Goal: Task Accomplishment & Management: Use online tool/utility

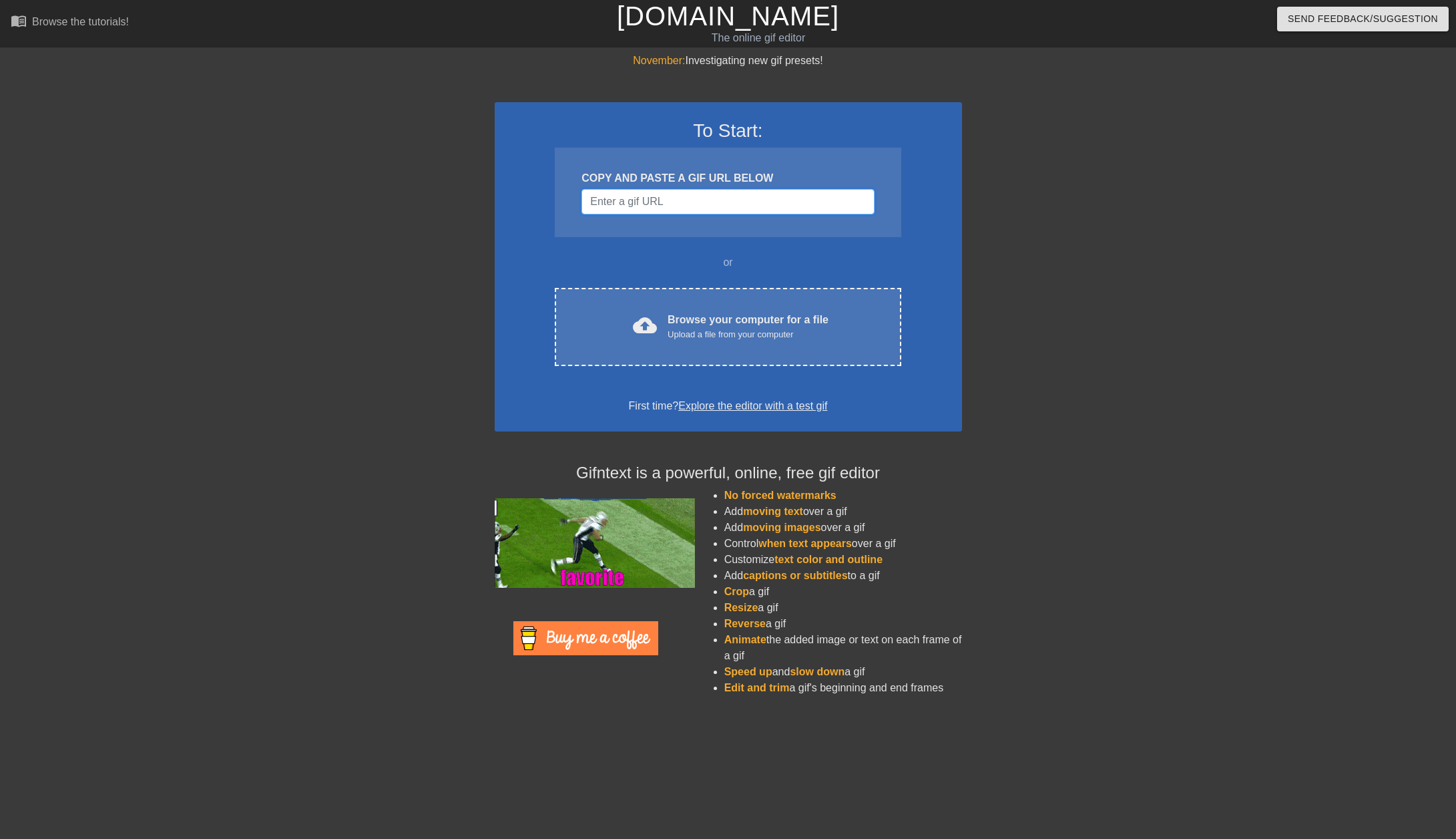
click at [664, 210] on input "Username" at bounding box center [728, 201] width 292 height 26
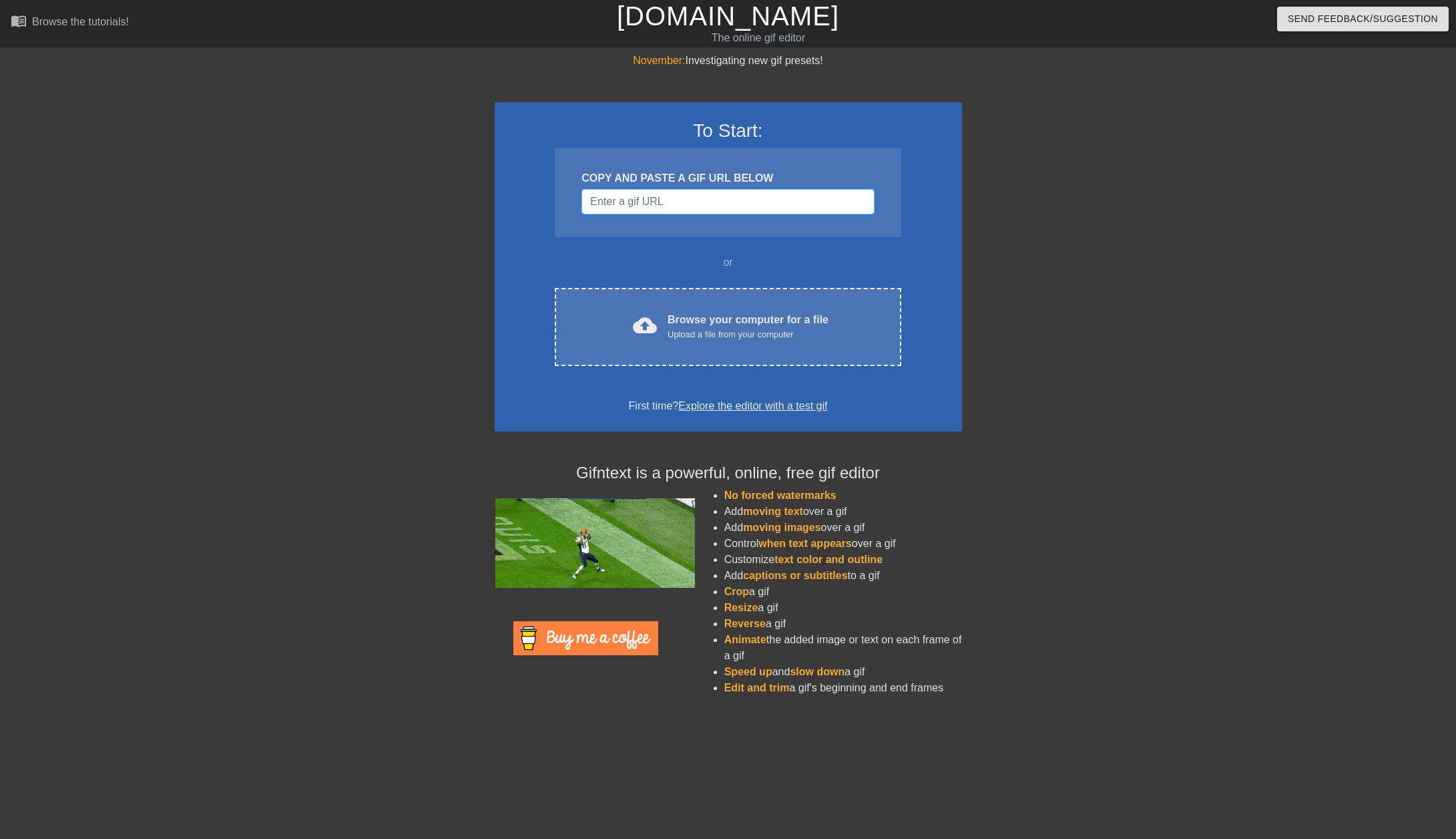
paste input "[URL][DOMAIN_NAME][PERSON_NAME]"
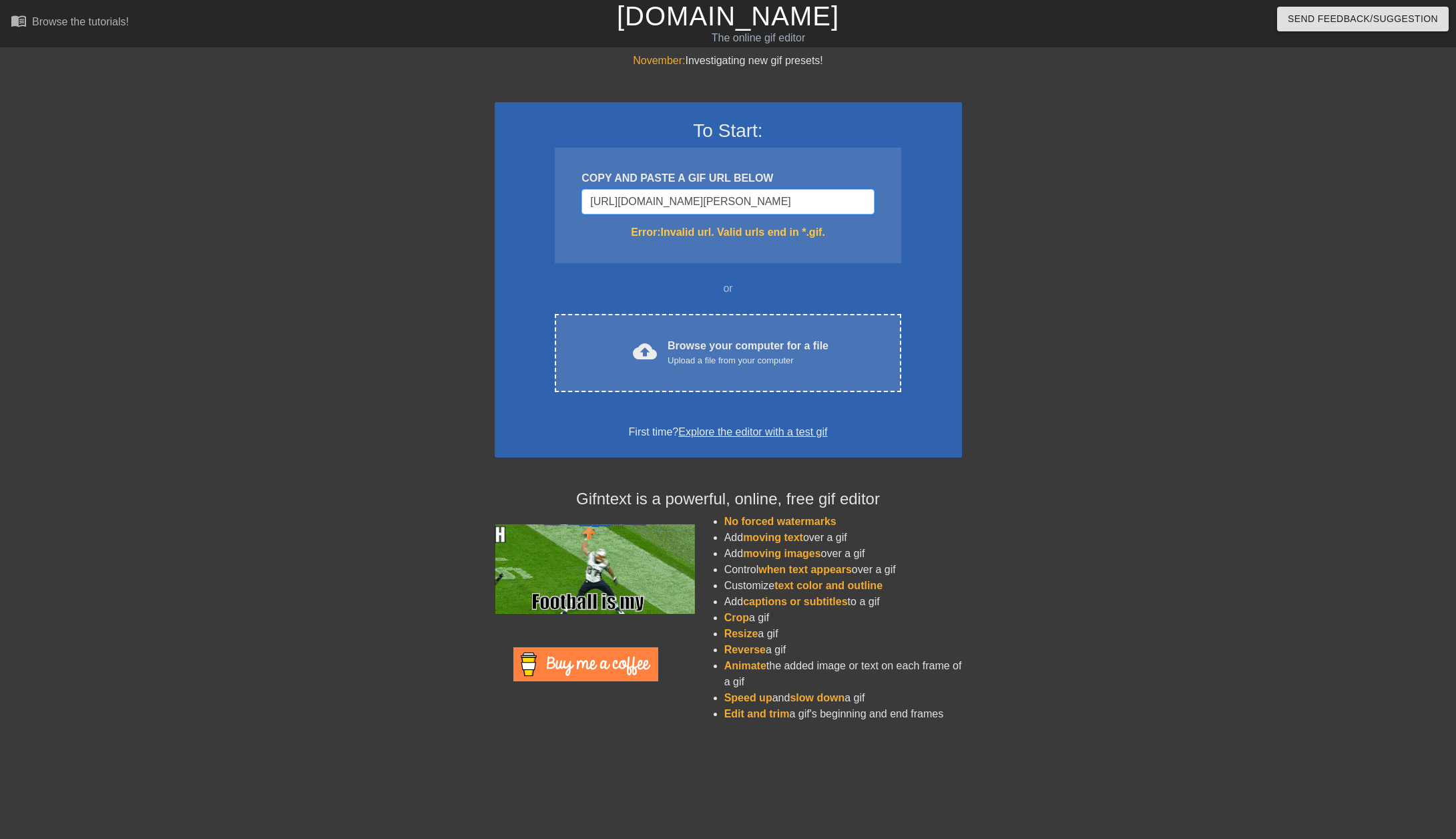
scroll to position [0, 38]
drag, startPoint x: 835, startPoint y: 195, endPoint x: 982, endPoint y: 235, distance: 152.3
click at [982, 235] on div "November: Investigating new gif presets! To Start: COPY AND PASTE A GIF URL BEL…" at bounding box center [728, 393] width 1456 height 680
click at [857, 204] on input "[URL][DOMAIN_NAME][PERSON_NAME]" at bounding box center [728, 201] width 292 height 26
type input "[URL][DOMAIN_NAME][PERSON_NAME]"
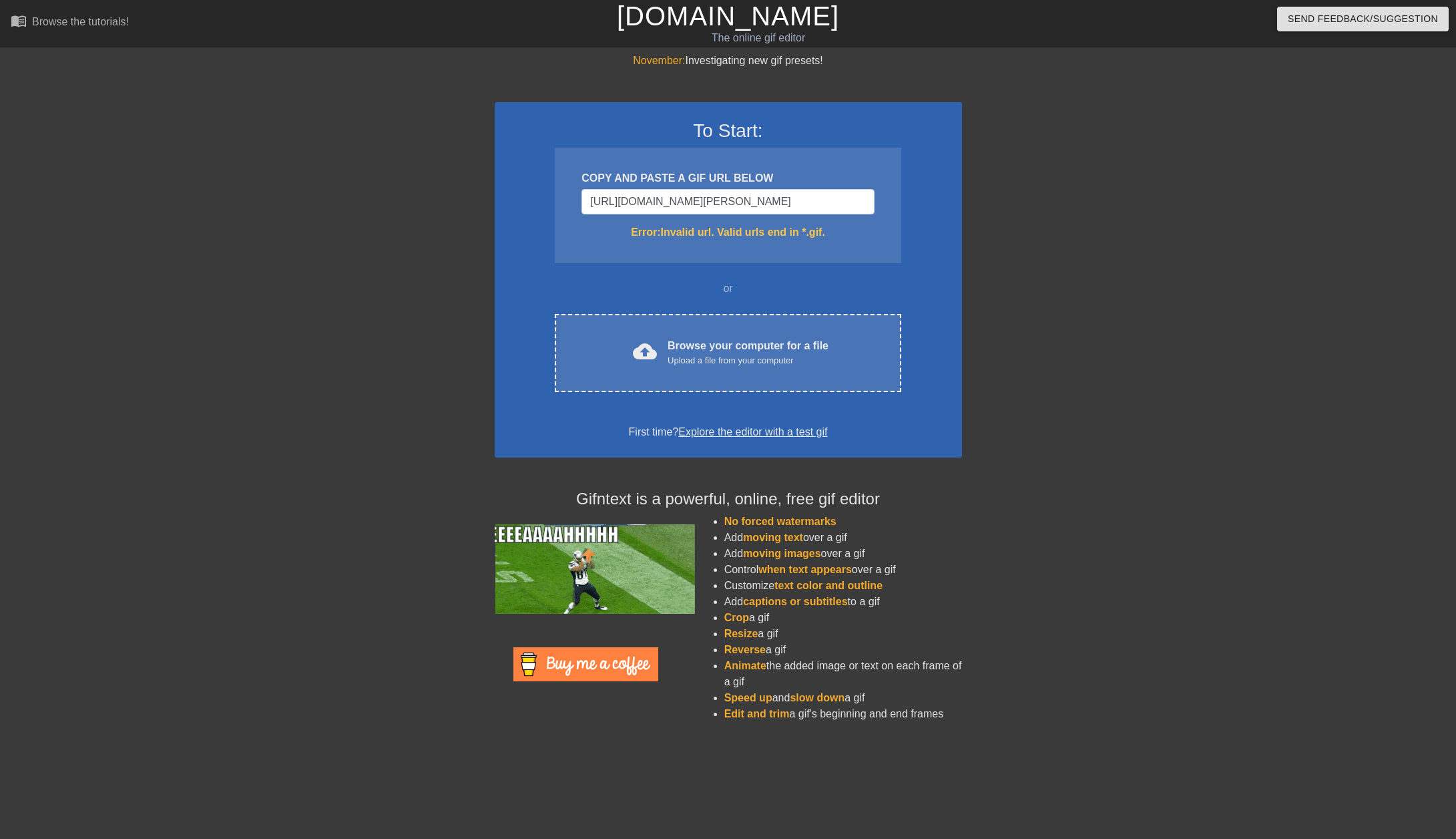
scroll to position [0, 0]
click at [879, 202] on div "COPY AND PASTE A GIF URL BELOW [URL][DOMAIN_NAME][PERSON_NAME] Error: Invalid u…" at bounding box center [728, 205] width 346 height 115
click at [858, 201] on input "[URL][DOMAIN_NAME][PERSON_NAME]" at bounding box center [728, 201] width 292 height 26
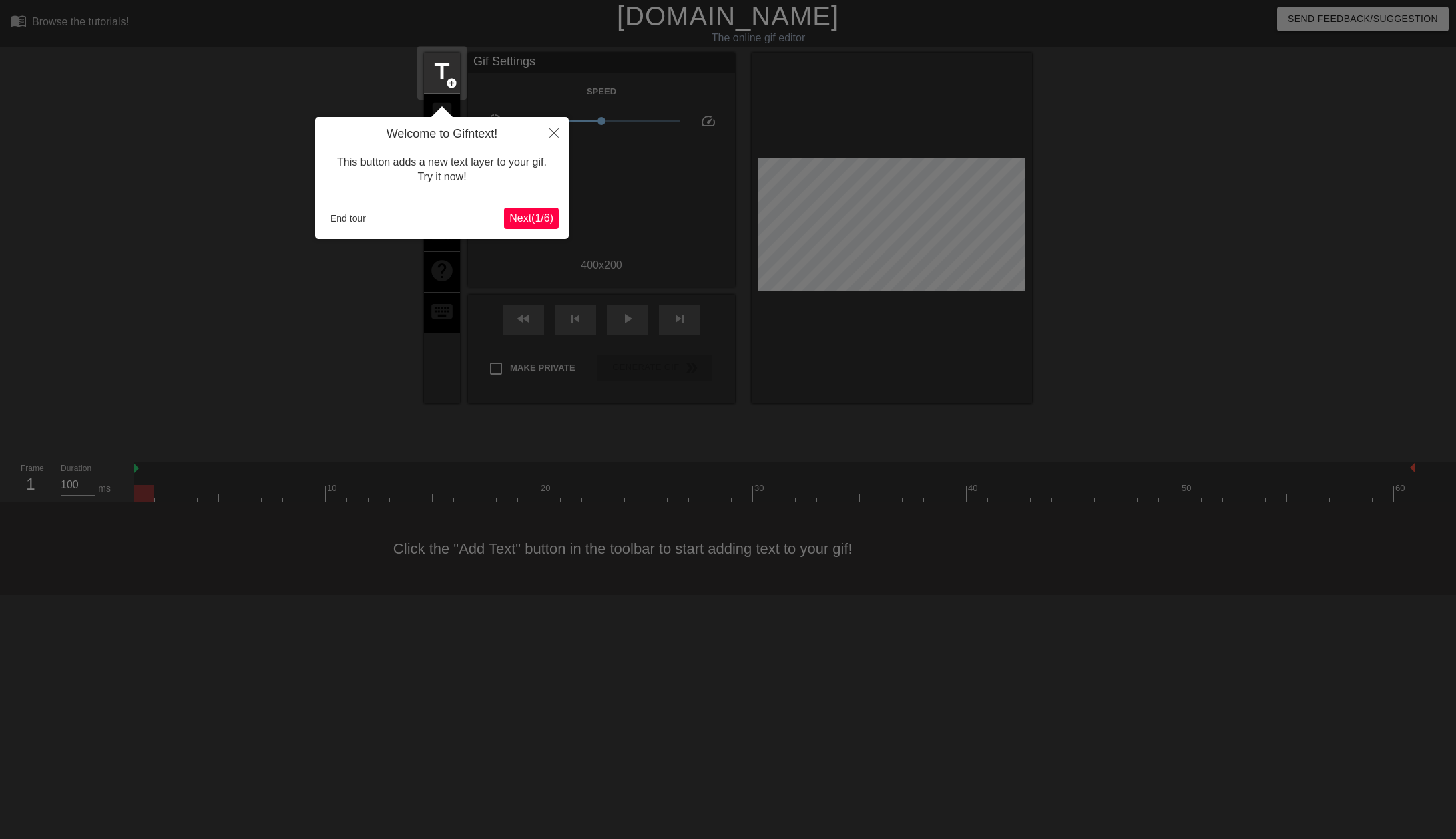
click at [527, 216] on span "Next ( 1 / 6 )" at bounding box center [532, 217] width 44 height 11
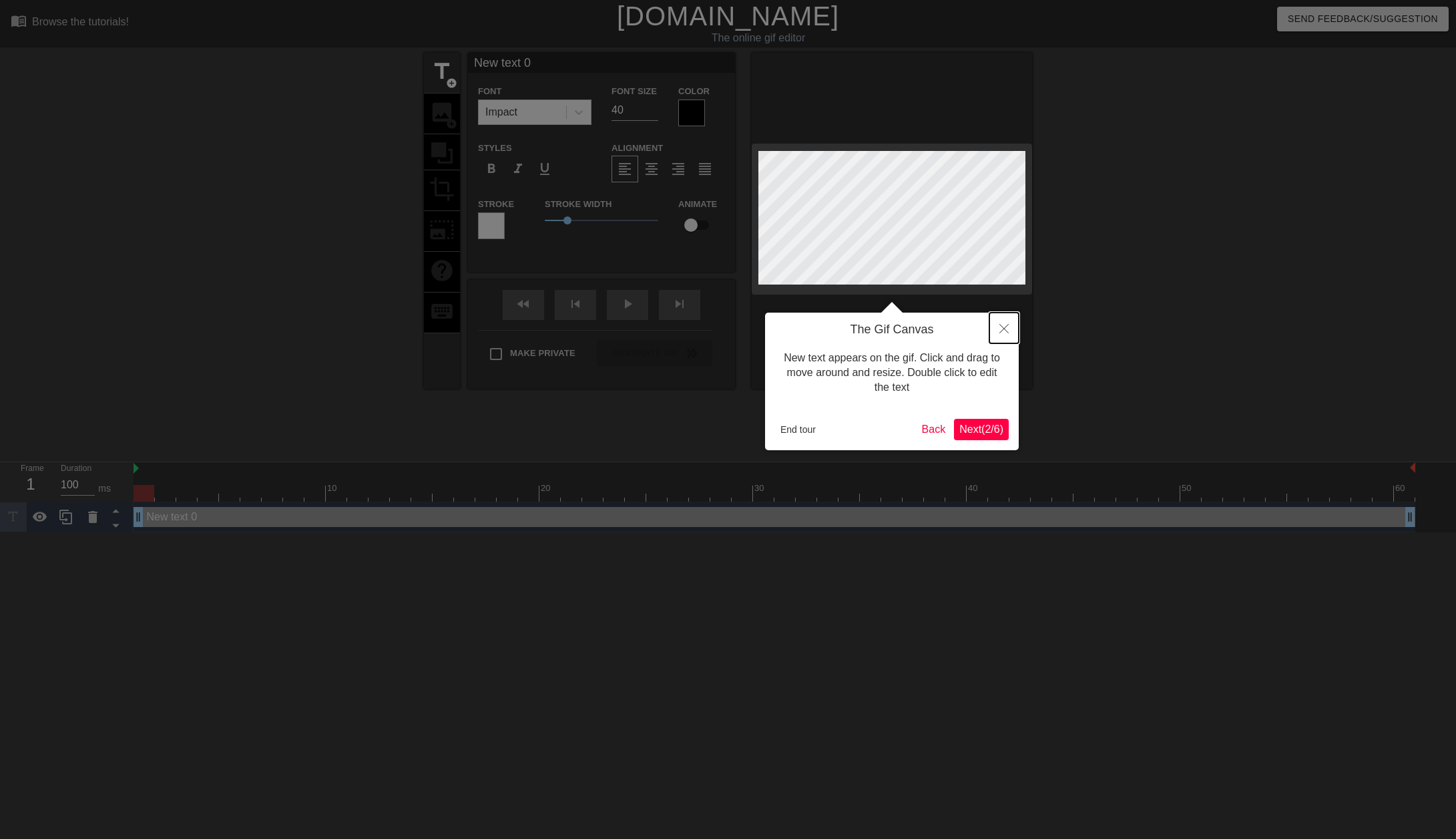
click at [1004, 333] on icon "Close" at bounding box center [1004, 328] width 10 height 10
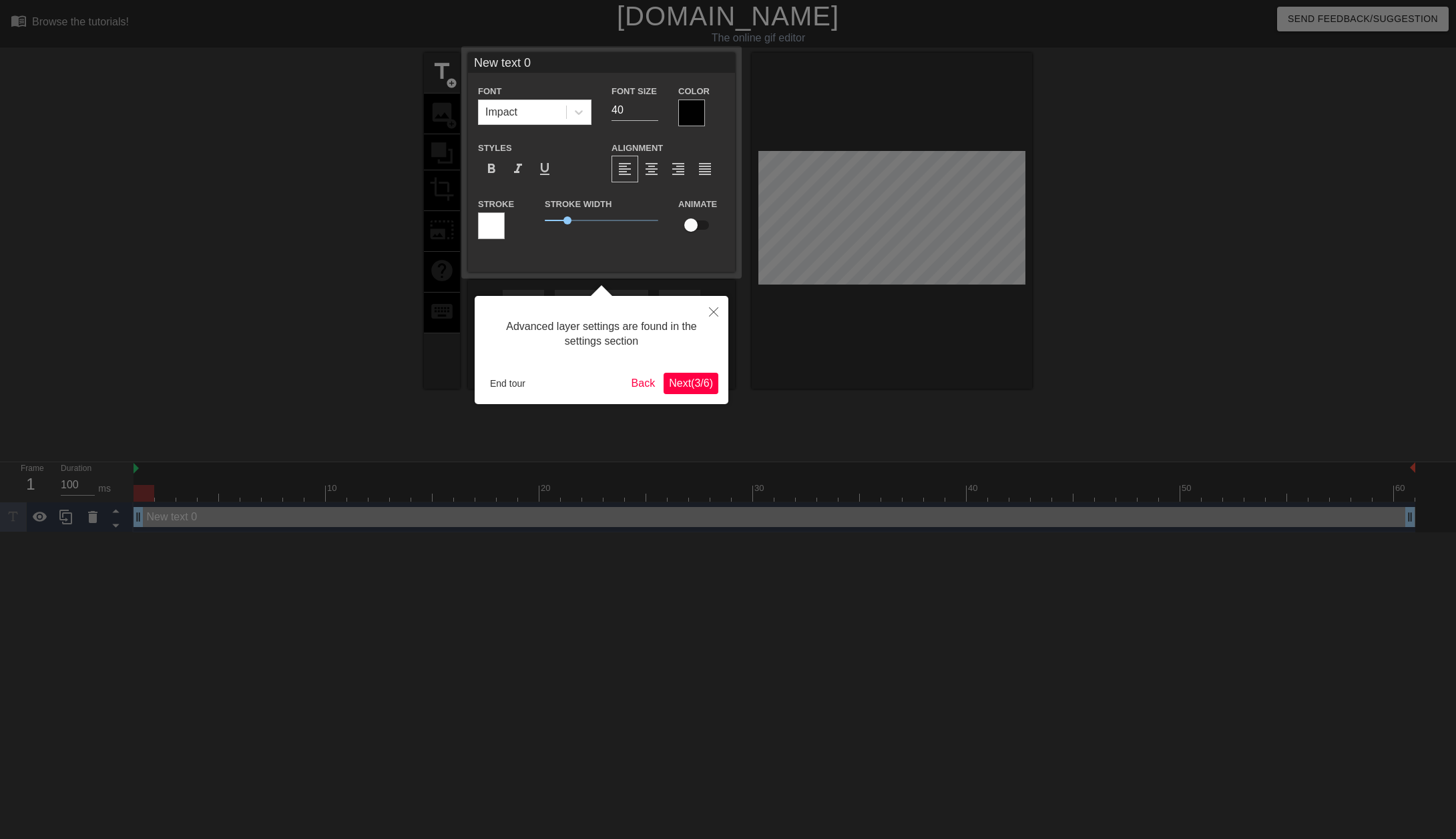
click at [694, 386] on span "Next ( 3 / 6 )" at bounding box center [691, 383] width 44 height 11
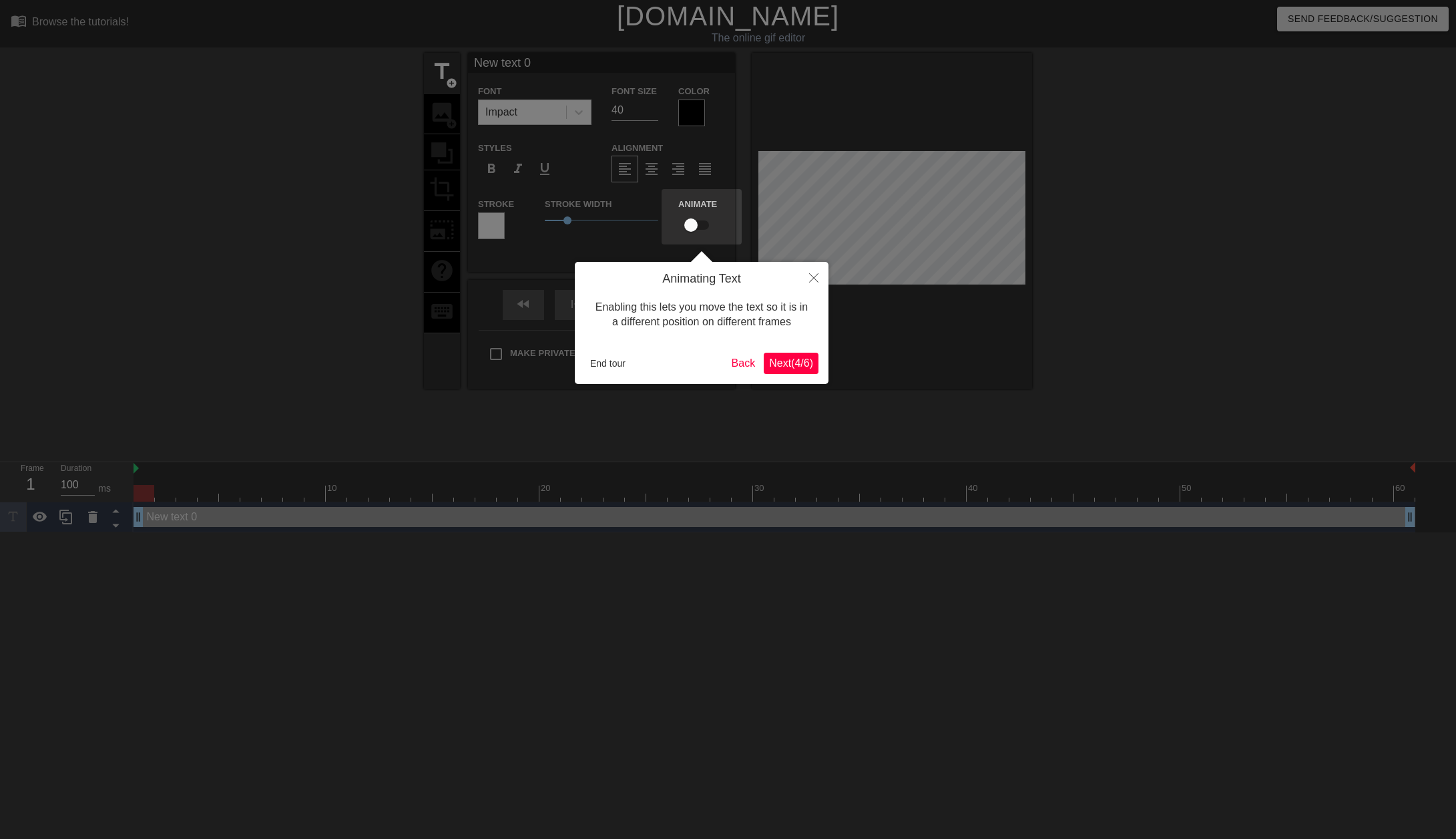
click at [790, 357] on span "Next ( 4 / 6 )" at bounding box center [791, 362] width 44 height 11
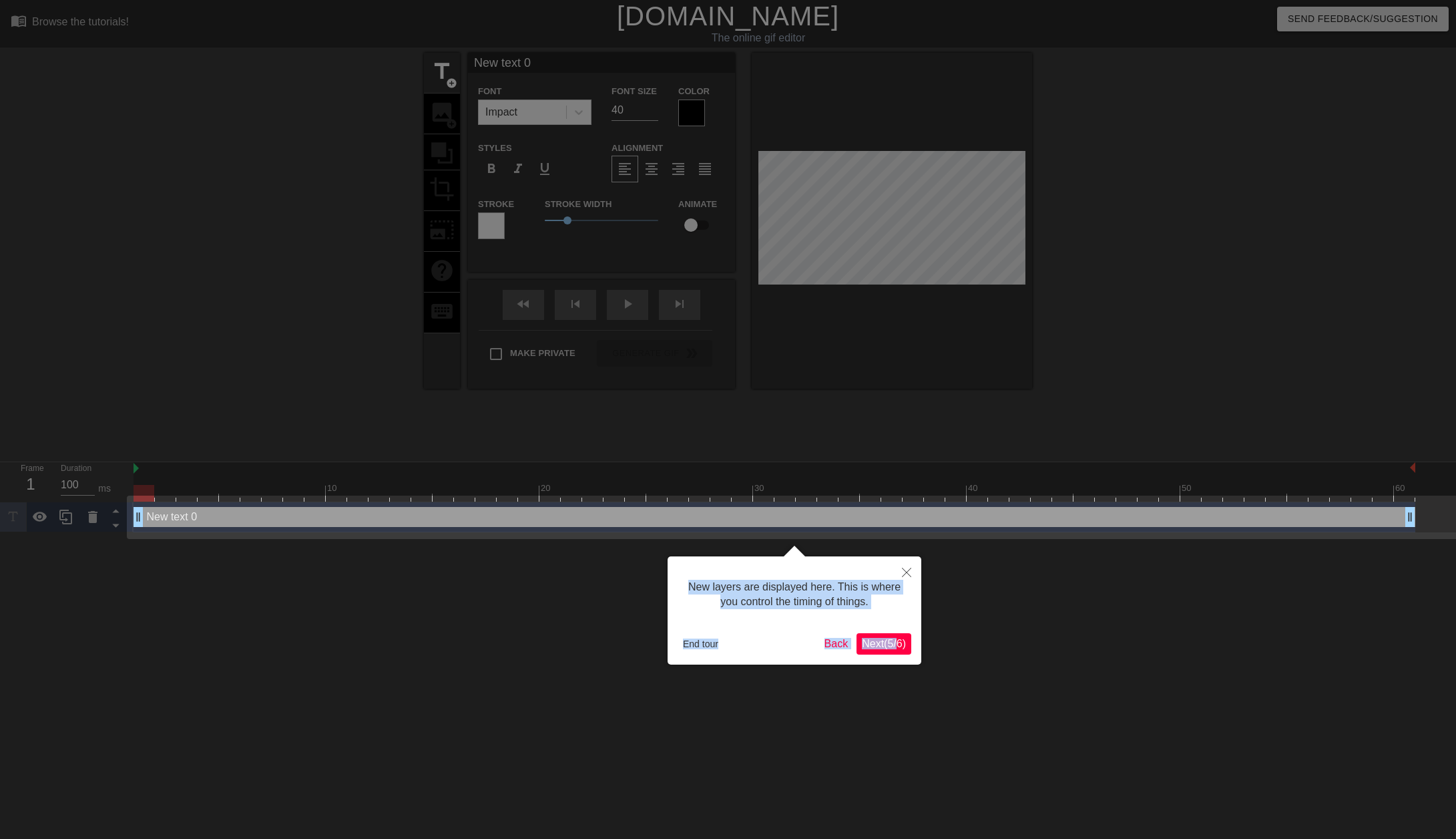
click at [895, 533] on body "menu_book Browse the tutorials! [DOMAIN_NAME] The online gif editor Send Feedba…" at bounding box center [728, 266] width 1456 height 533
click at [893, 633] on button "Next ( 5 / 6 )" at bounding box center [884, 644] width 55 height 21
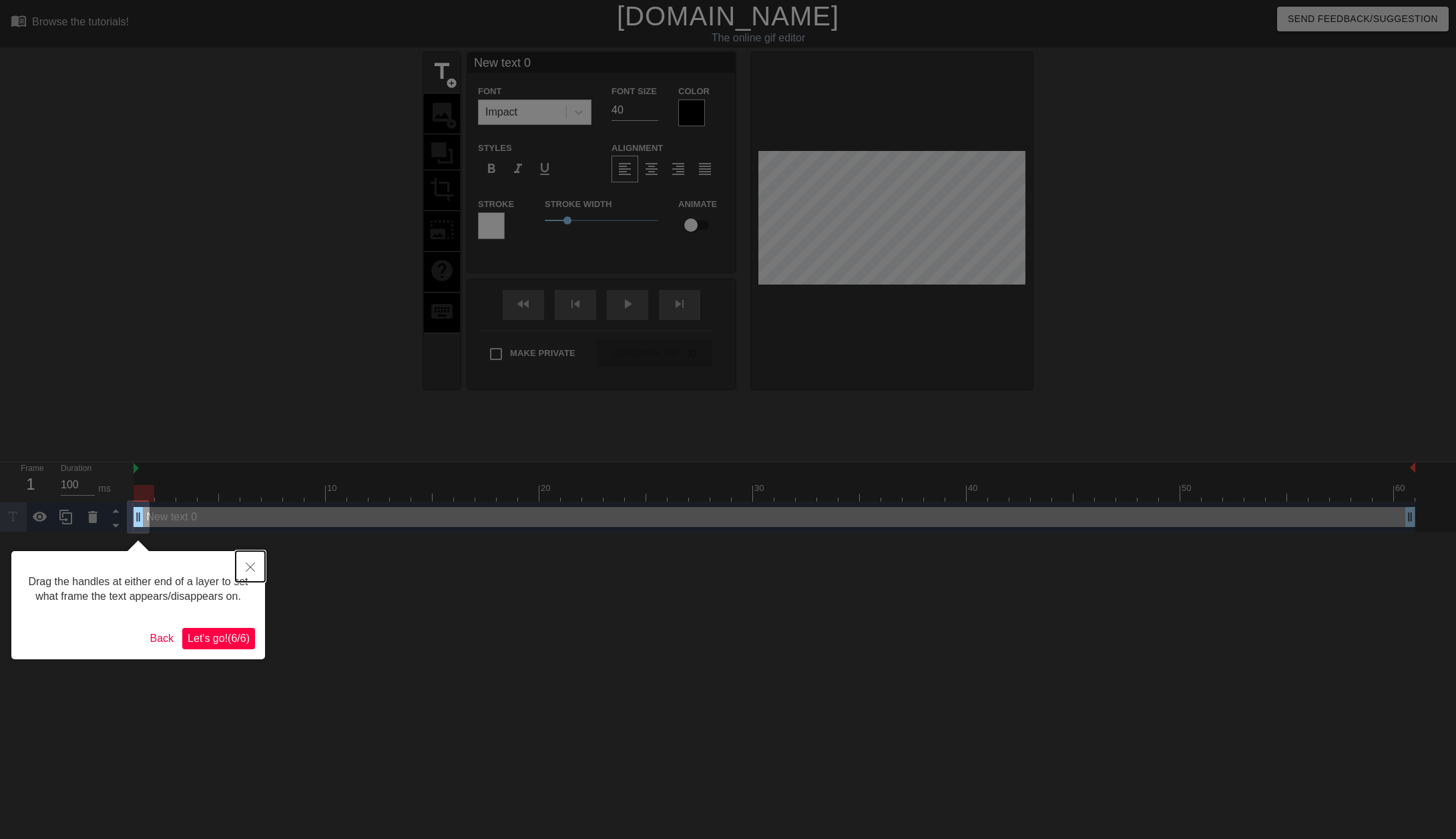
click at [253, 574] on button "Close" at bounding box center [250, 566] width 29 height 31
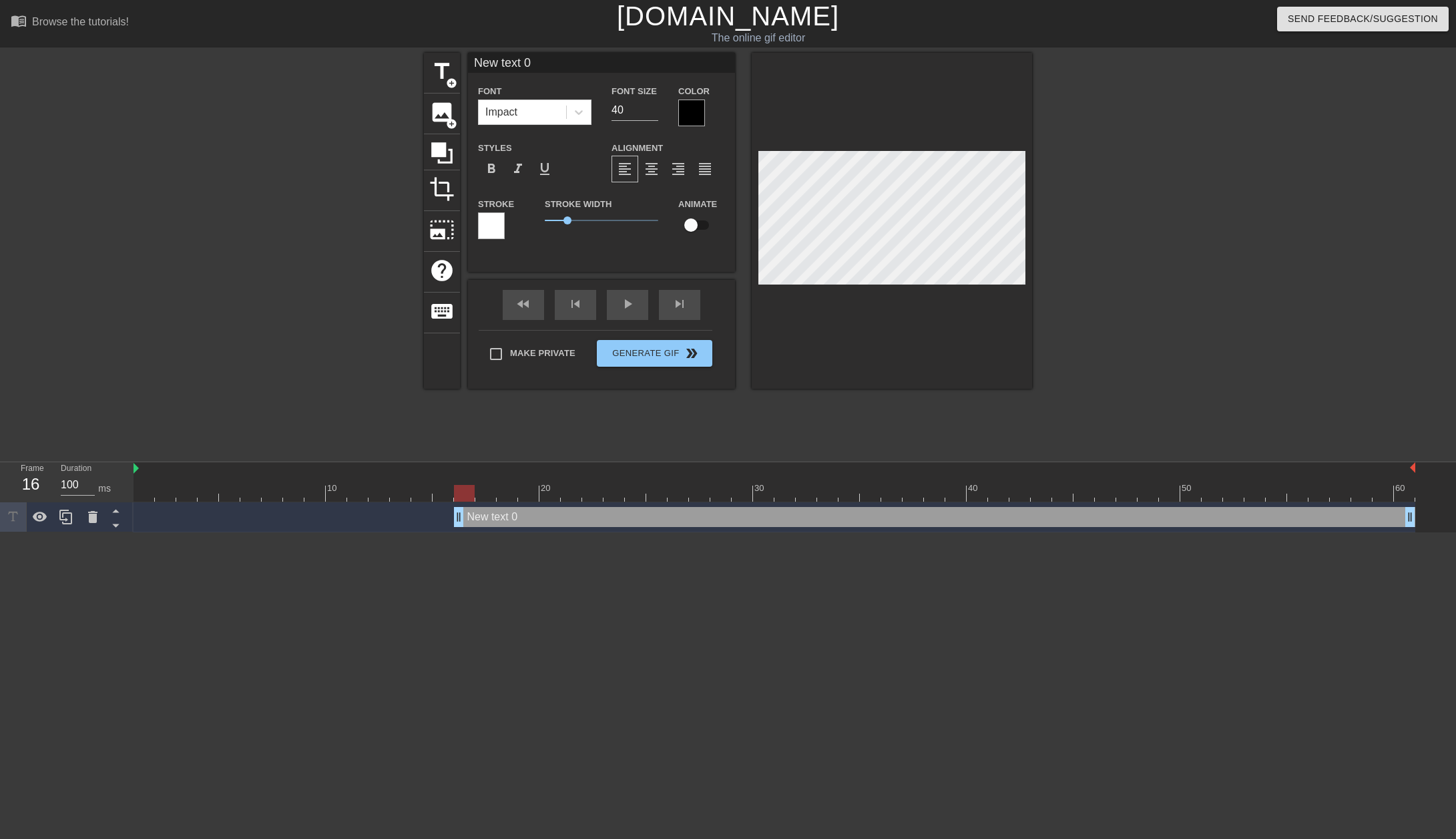
drag, startPoint x: 143, startPoint y: 519, endPoint x: 457, endPoint y: 492, distance: 315.2
click at [457, 492] on div "10 20 30 40 50 60 New text 0 drag_handle drag_handle" at bounding box center [794, 497] width 1322 height 70
type input "M"
type textarea "M"
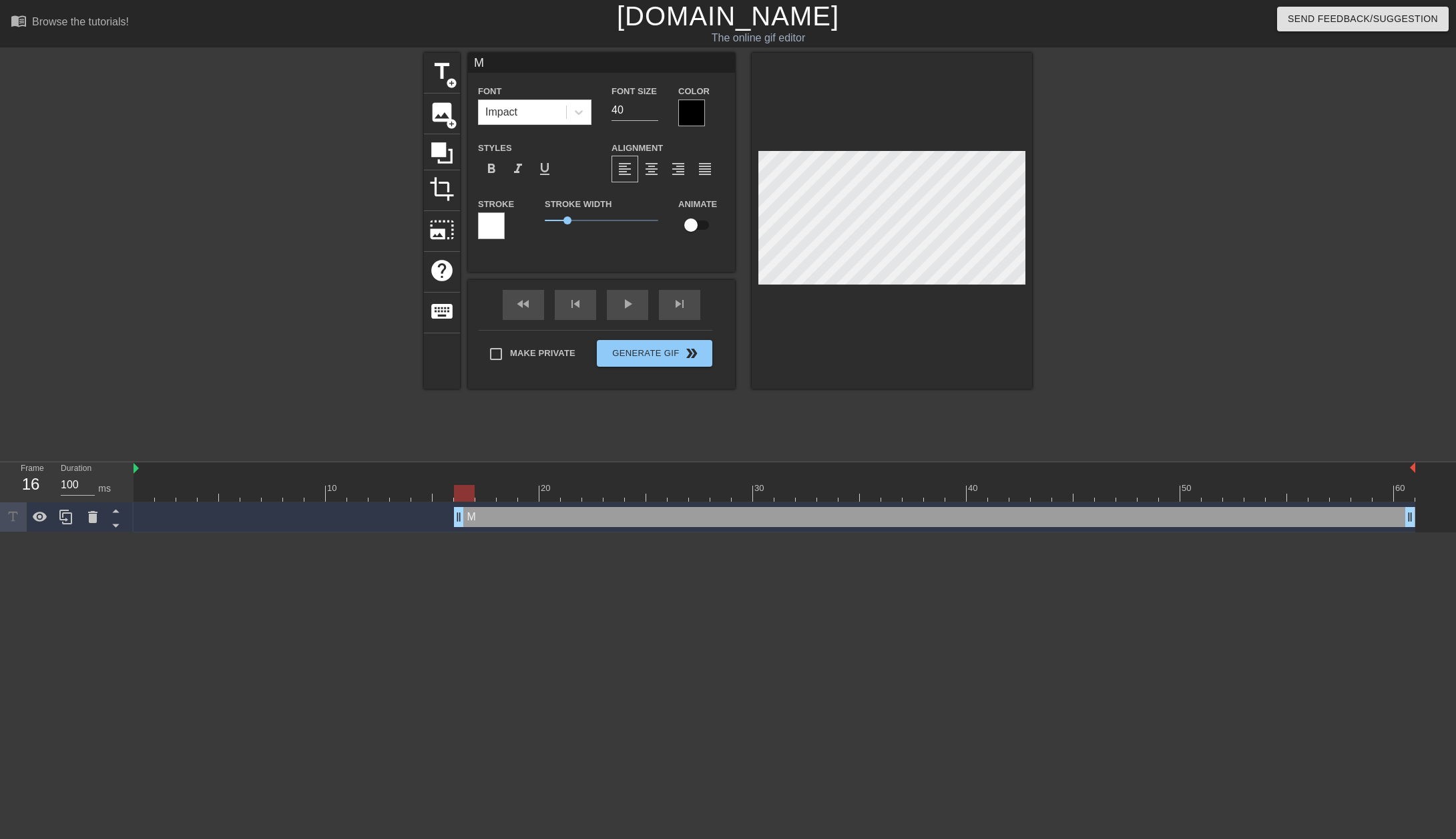
scroll to position [2, 2]
type input "MA"
type textarea "MA"
type input "M"
type textarea "M"
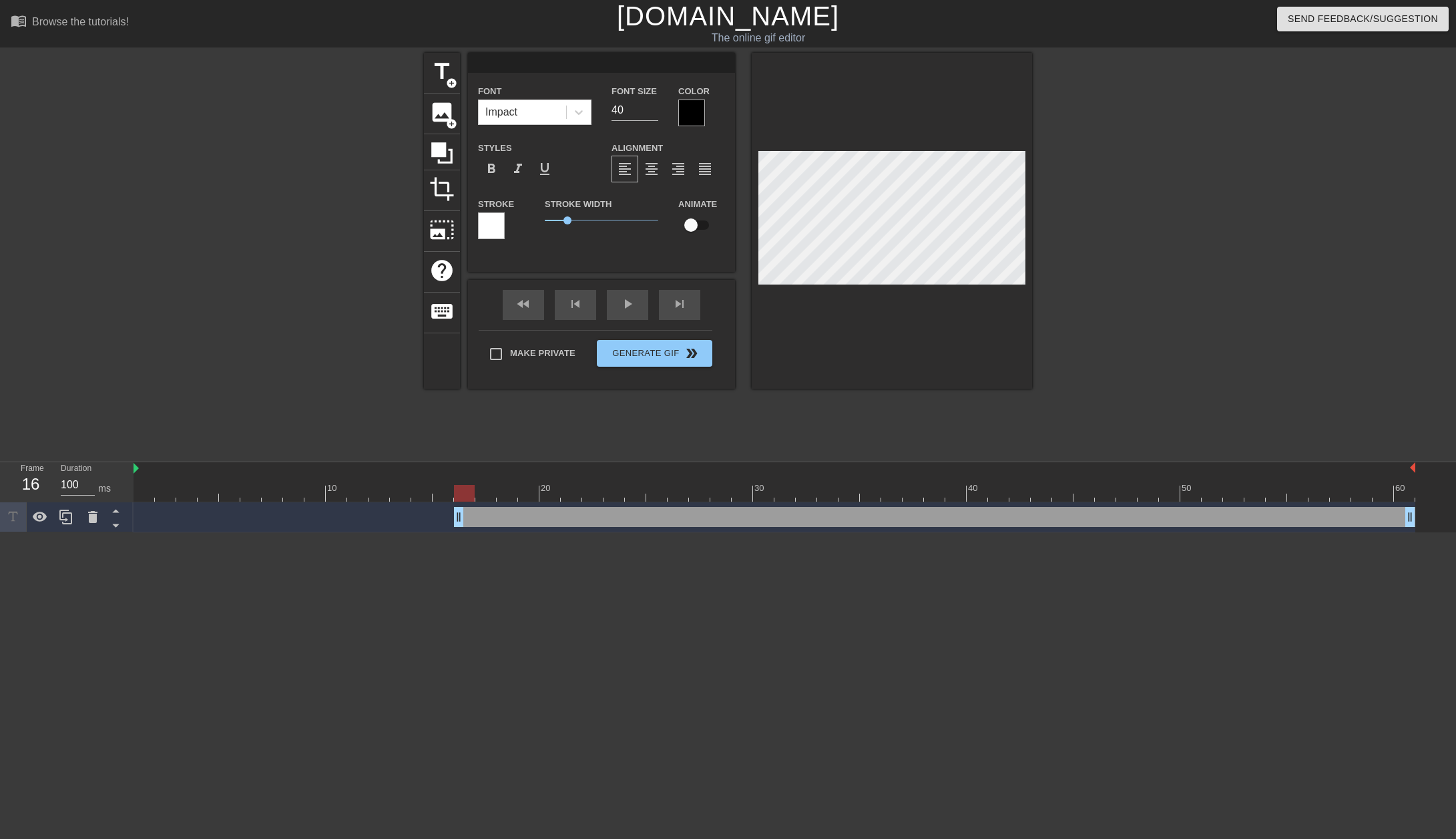
type input "M"
type textarea "M"
type input "Ma"
type textarea "Ma"
type input "Mat"
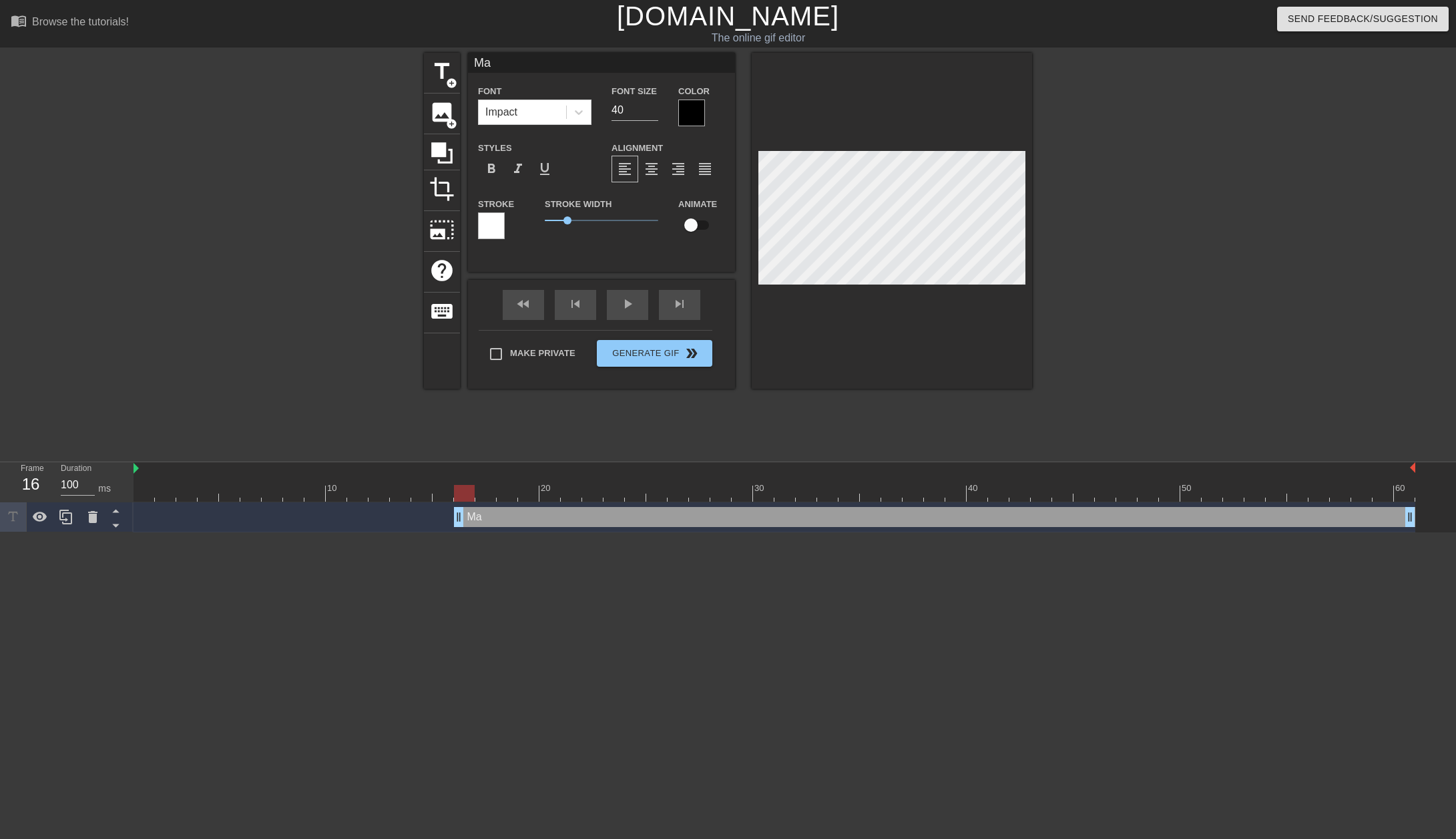
type textarea "Mat"
type input "Mati"
type textarea "Mati"
type input "Matil"
type textarea "Matil"
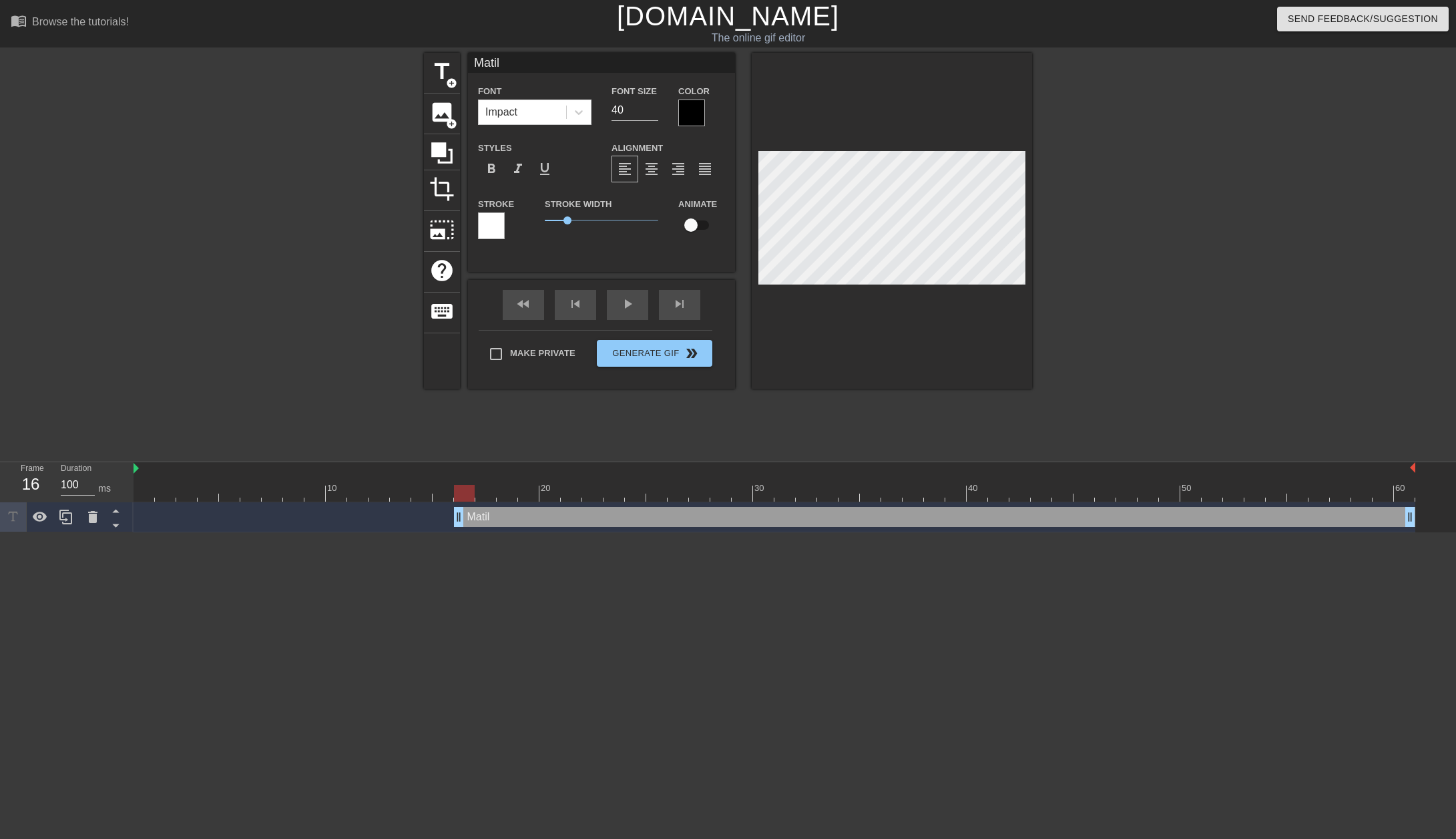
type input "Matild"
type textarea "Matild"
type input "Matilda"
type textarea "Matilda"
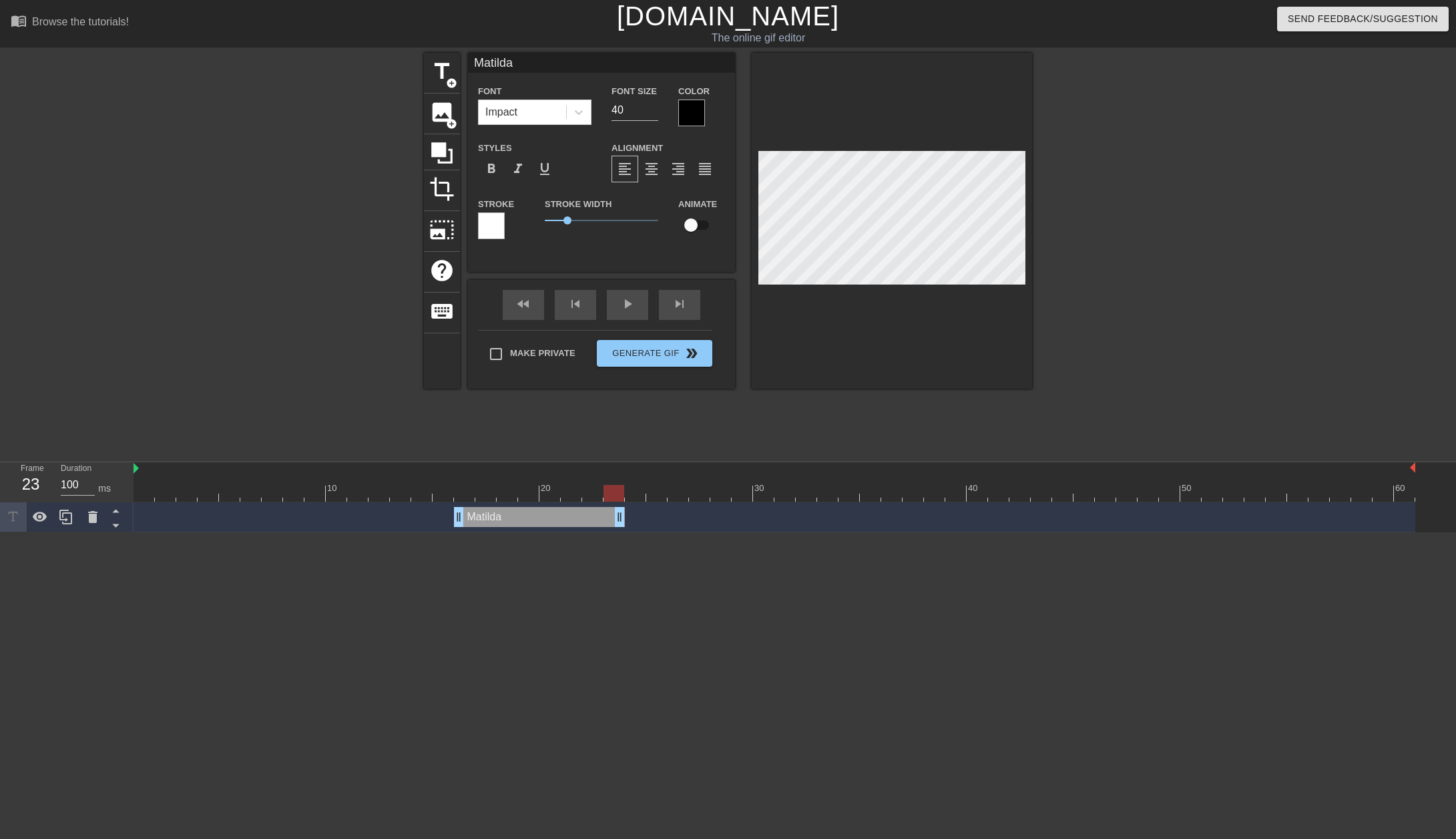
drag, startPoint x: 1411, startPoint y: 516, endPoint x: 629, endPoint y: 503, distance: 782.1
click at [629, 503] on div "[PERSON_NAME] drag_handle drag_handle" at bounding box center [775, 517] width 1282 height 30
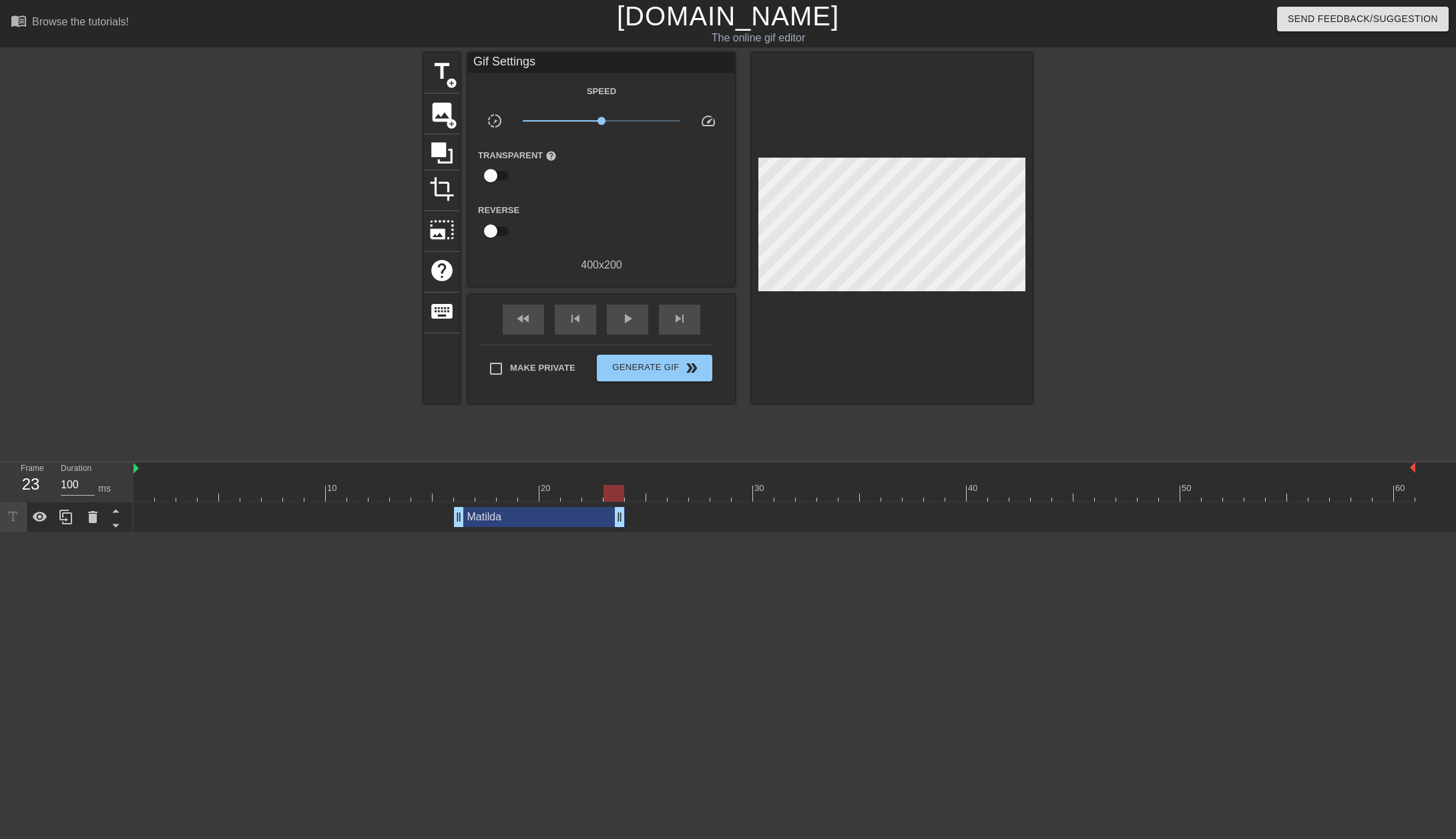
click at [669, 517] on div "[PERSON_NAME] drag_handle drag_handle" at bounding box center [775, 516] width 1282 height 20
click at [445, 80] on span "title" at bounding box center [442, 71] width 26 height 26
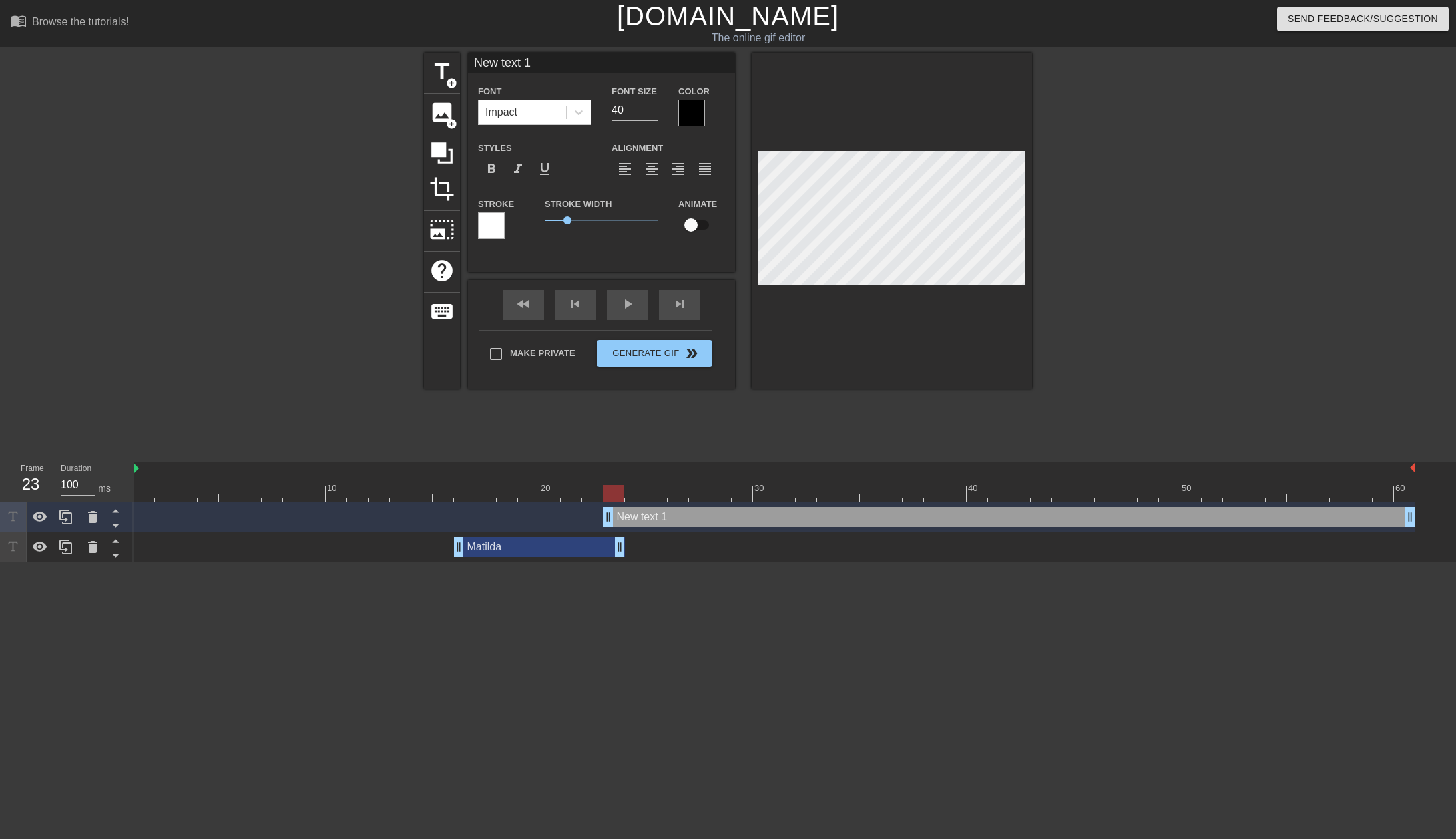
drag, startPoint x: 656, startPoint y: 511, endPoint x: 683, endPoint y: 525, distance: 30.4
click at [691, 525] on div "New text 1 drag_handle drag_handle" at bounding box center [1010, 516] width 812 height 20
drag, startPoint x: 676, startPoint y: 521, endPoint x: 682, endPoint y: 550, distance: 29.6
click at [750, 563] on html "menu_book Browse the tutorials! [DOMAIN_NAME] The online gif editor Send Feedba…" at bounding box center [728, 281] width 1456 height 563
drag, startPoint x: 678, startPoint y: 524, endPoint x: 535, endPoint y: 549, distance: 145.2
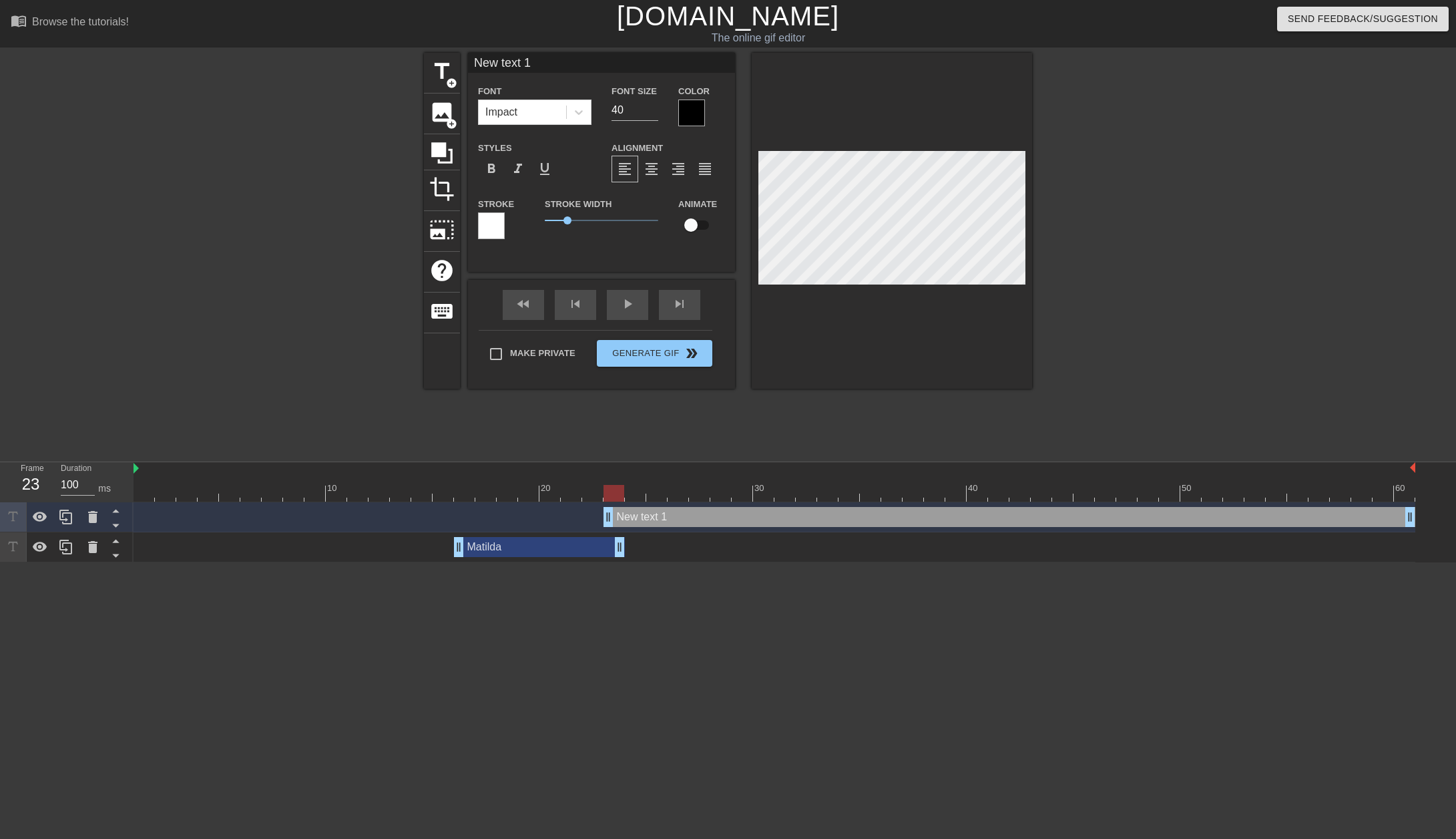
drag, startPoint x: 535, startPoint y: 549, endPoint x: 260, endPoint y: 639, distance: 289.4
click at [260, 563] on html "menu_book Browse the tutorials! [DOMAIN_NAME] The online gif editor Send Feedba…" at bounding box center [728, 281] width 1456 height 563
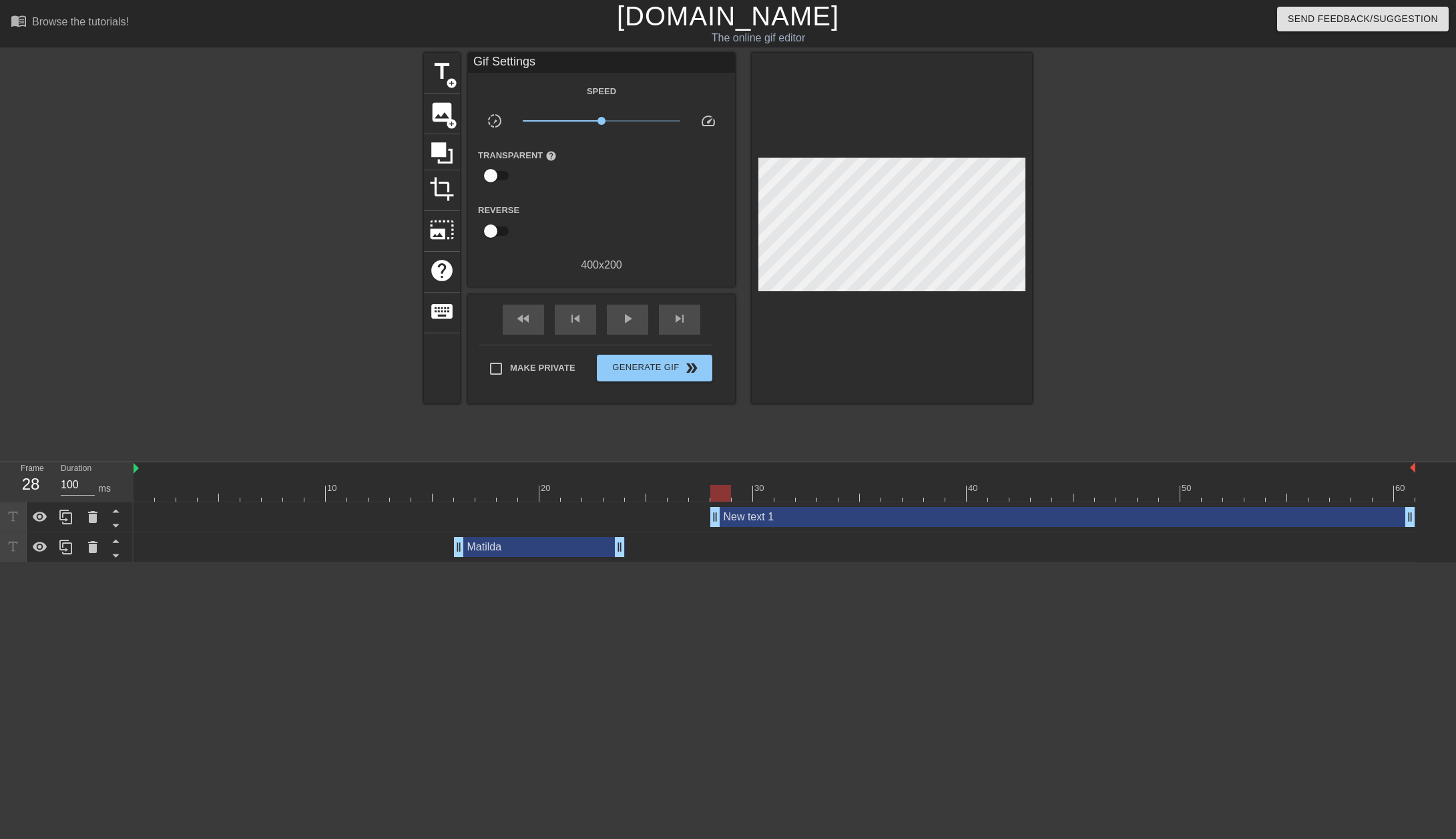
drag, startPoint x: 607, startPoint y: 519, endPoint x: 709, endPoint y: 511, distance: 102.3
click at [709, 511] on div "New text 1 drag_handle drag_handle" at bounding box center [775, 516] width 1282 height 20
drag, startPoint x: 1406, startPoint y: 513, endPoint x: 931, endPoint y: 526, distance: 475.2
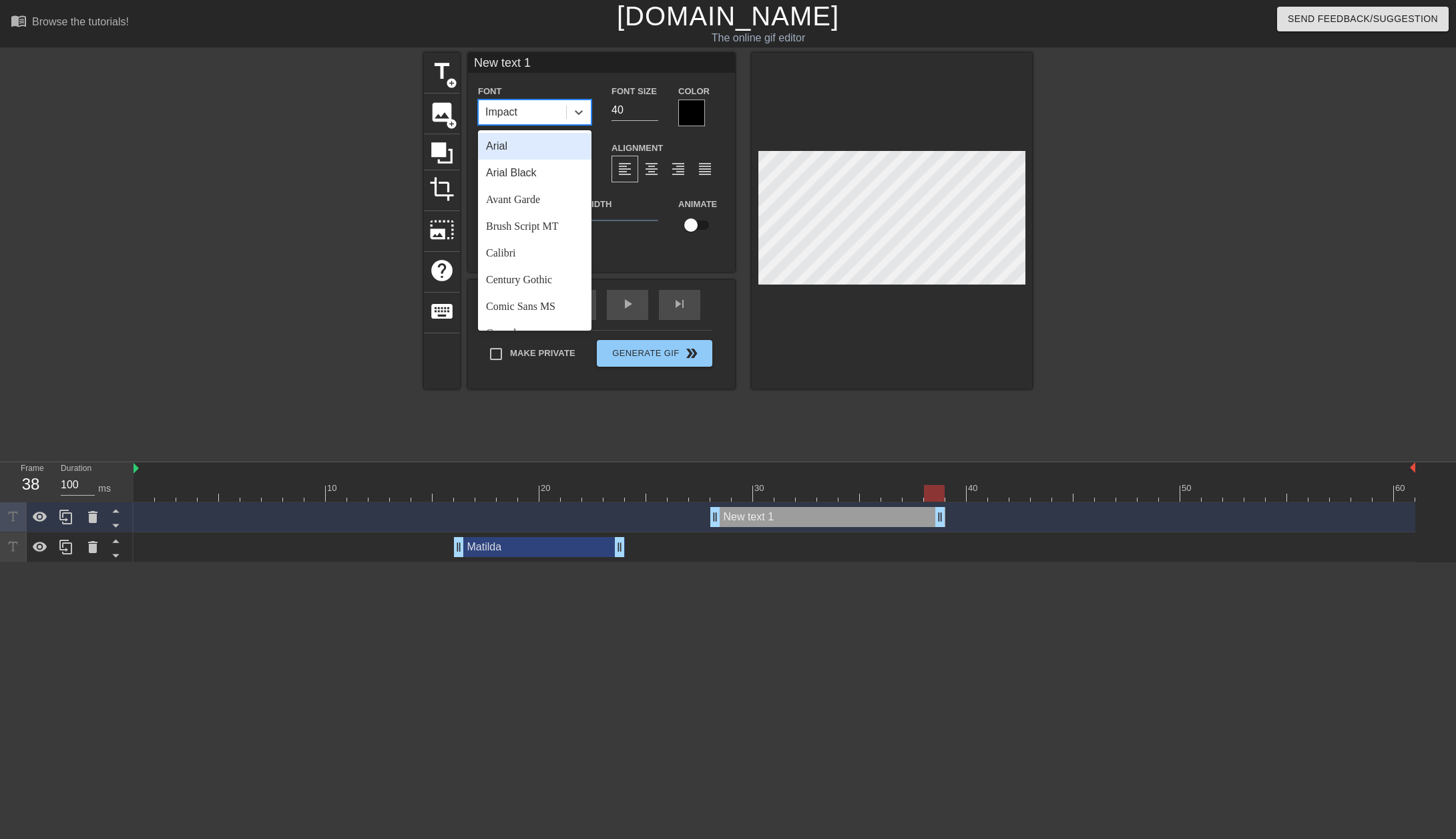
click at [542, 114] on div "Impact" at bounding box center [522, 112] width 87 height 24
click at [541, 114] on div "Impact" at bounding box center [522, 112] width 87 height 24
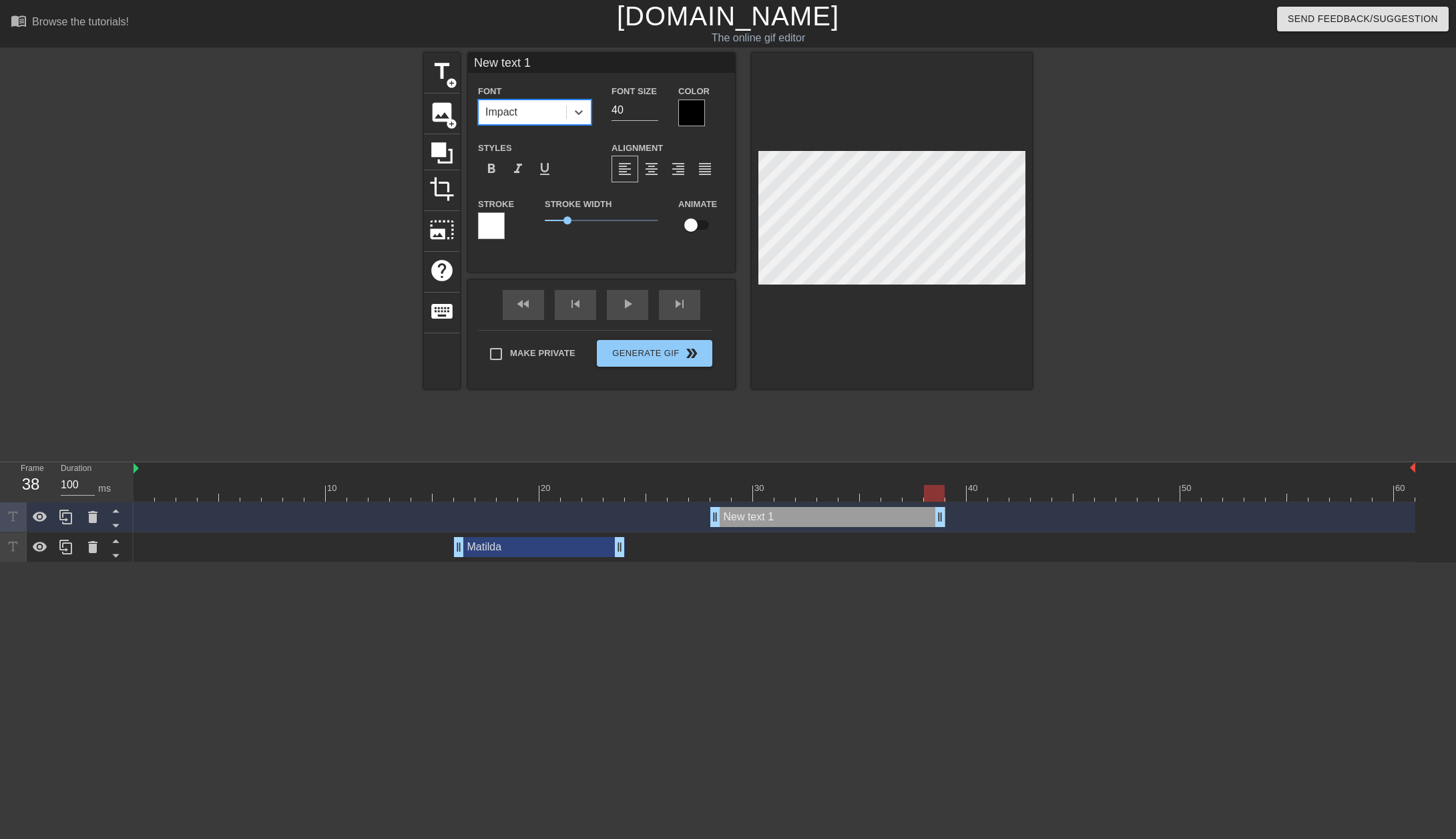
click at [541, 114] on div "Impact" at bounding box center [522, 112] width 87 height 24
type input "New 1"
type textarea "New 1"
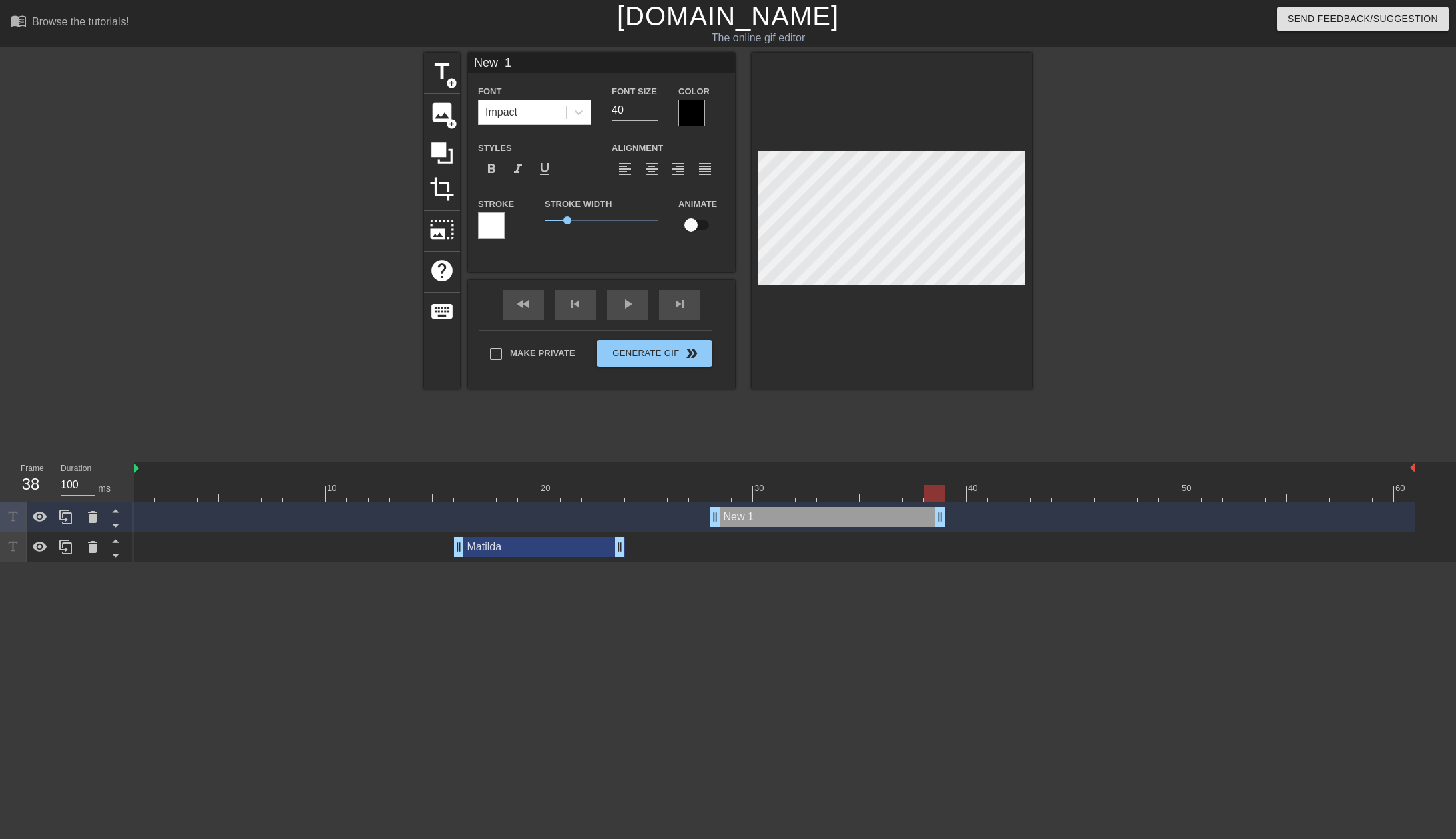
type input "New 1"
type textarea "New 1"
type input "New"
type textarea "New"
type input "New"
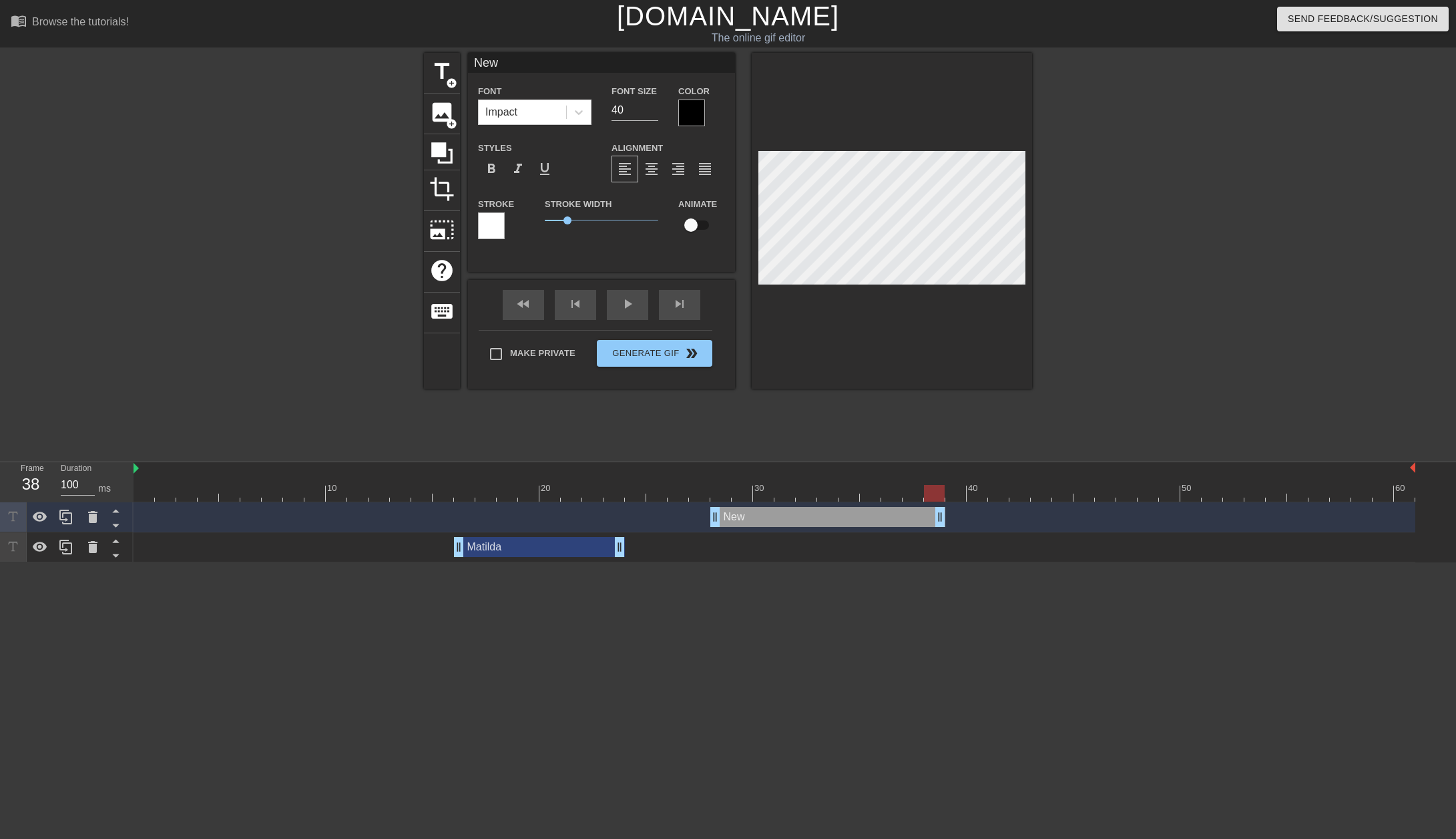
type textarea "New"
type input "Ne"
type textarea "Ne"
type input "N"
type textarea "N"
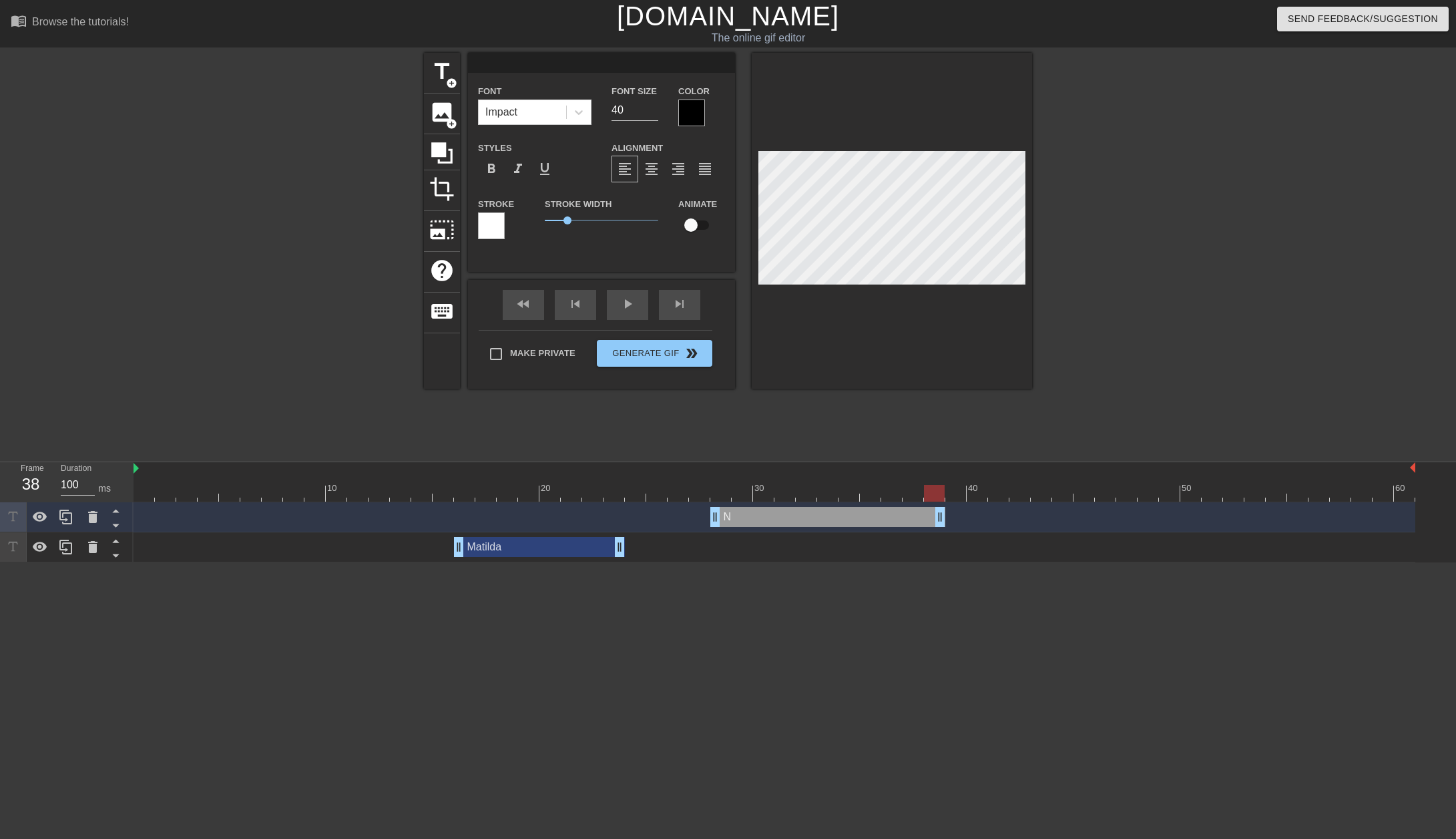
scroll to position [2, 1]
type input "M"
type textarea "M"
type input "MA"
type textarea "MA"
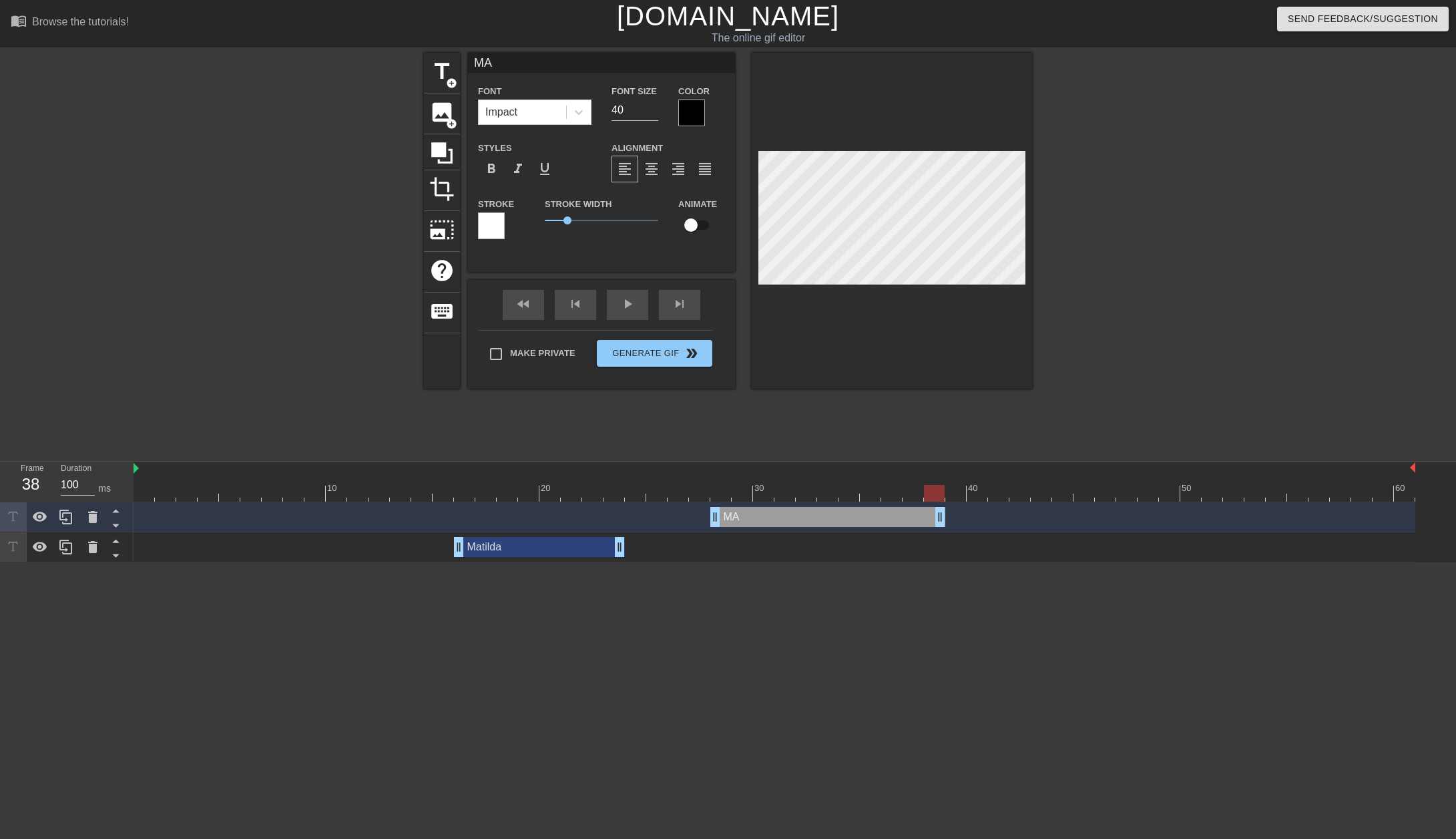
type input "MAT"
type textarea "MAT"
type input "MATI"
type textarea "MATI"
type input "MATIL"
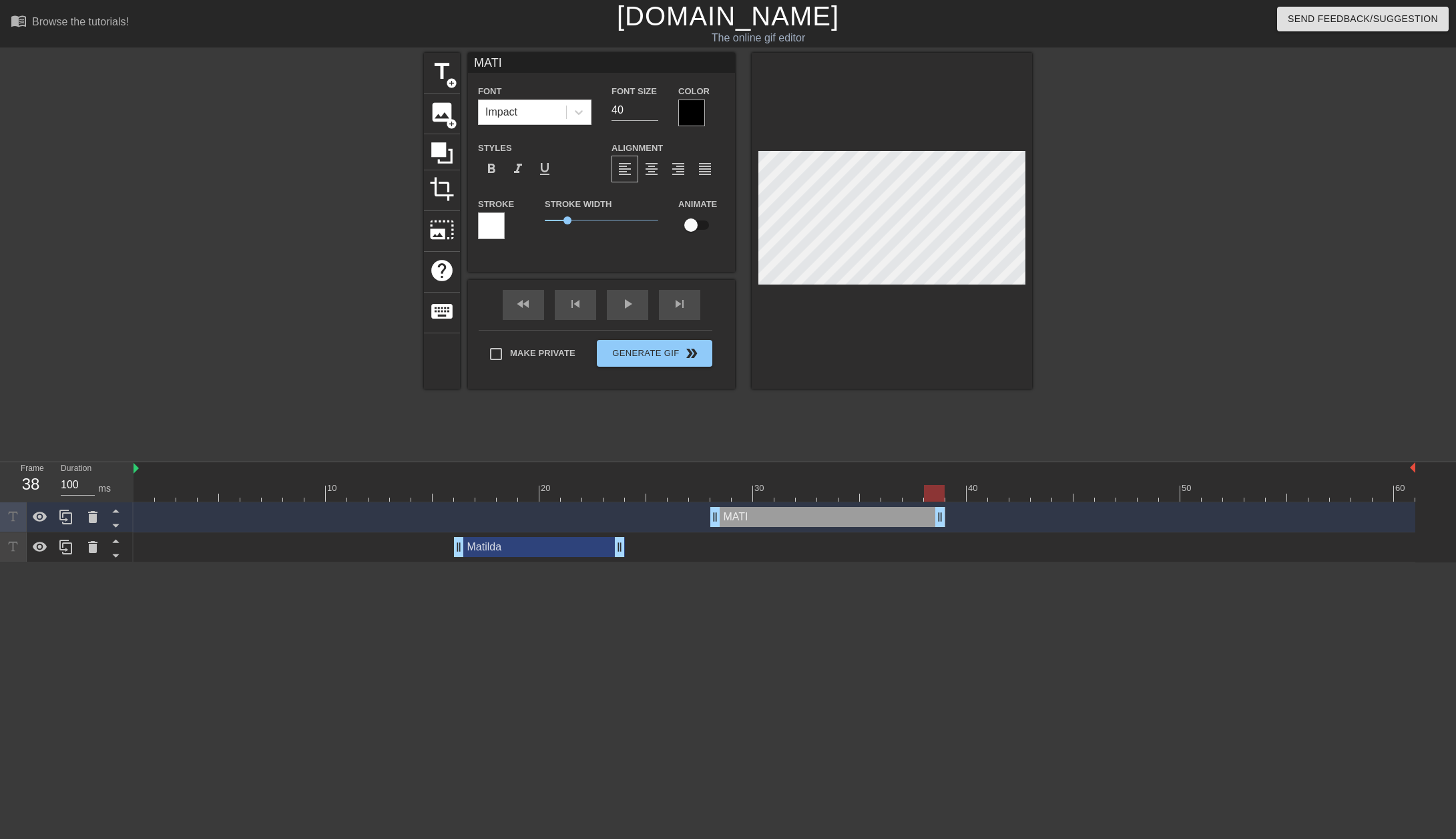
type textarea "MATIL"
type input "MATILD"
type textarea "MATILD"
type input "MATILDA"
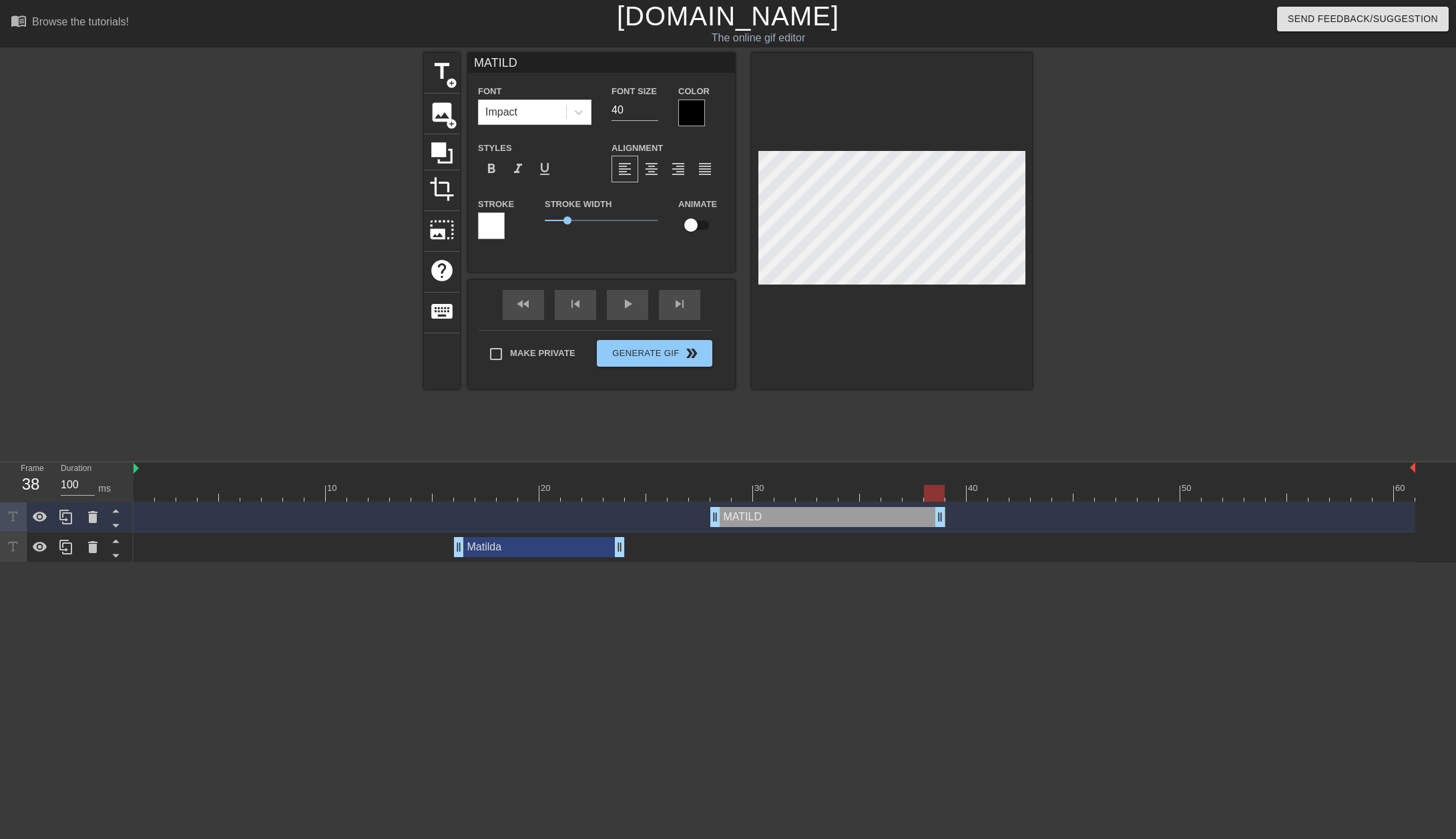
type textarea "MATILDA"
type input "[PERSON_NAME]!"
type textarea "[PERSON_NAME]!"
click at [1137, 353] on div at bounding box center [1148, 253] width 200 height 401
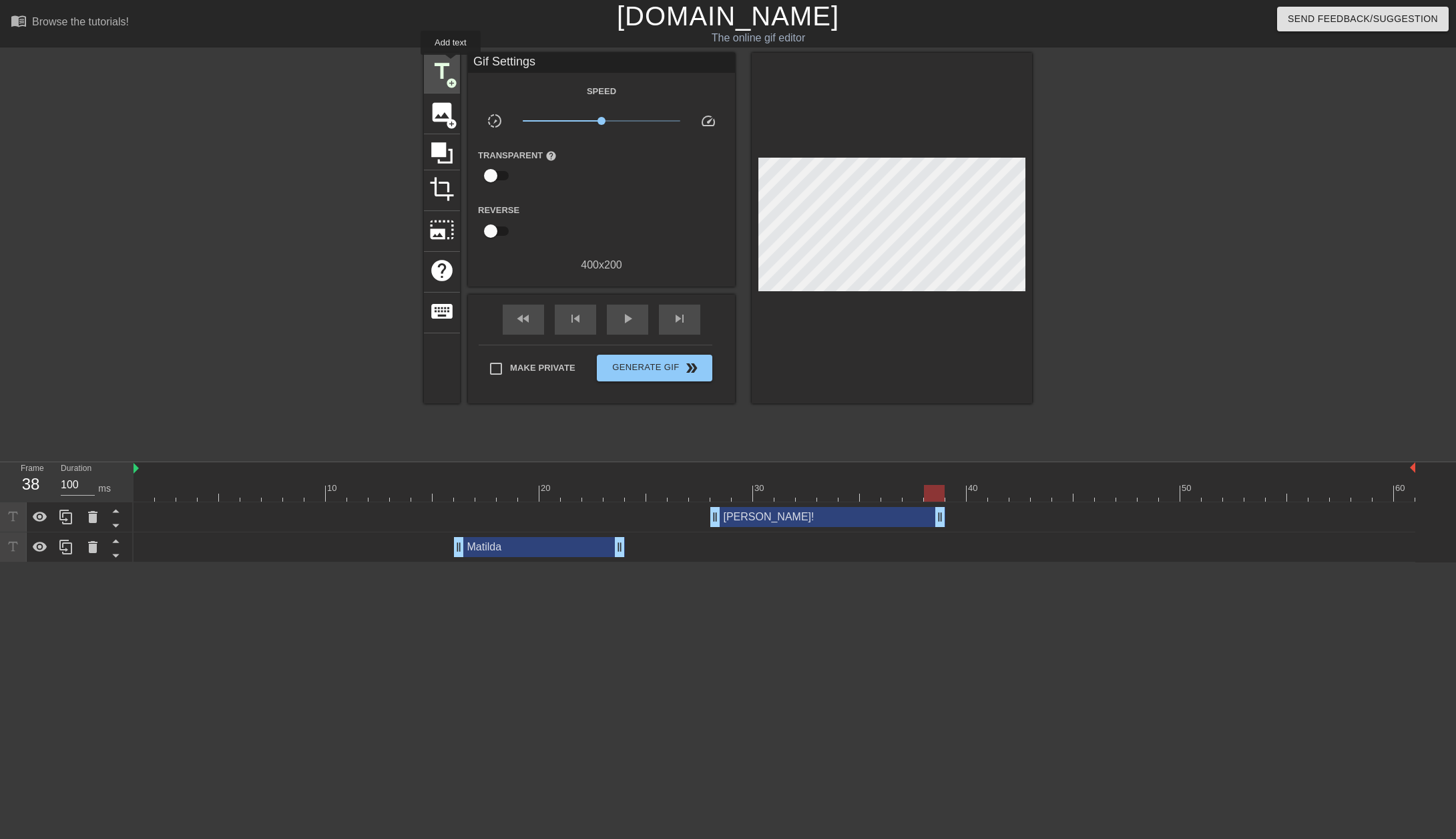
click at [451, 64] on span "title" at bounding box center [442, 71] width 26 height 26
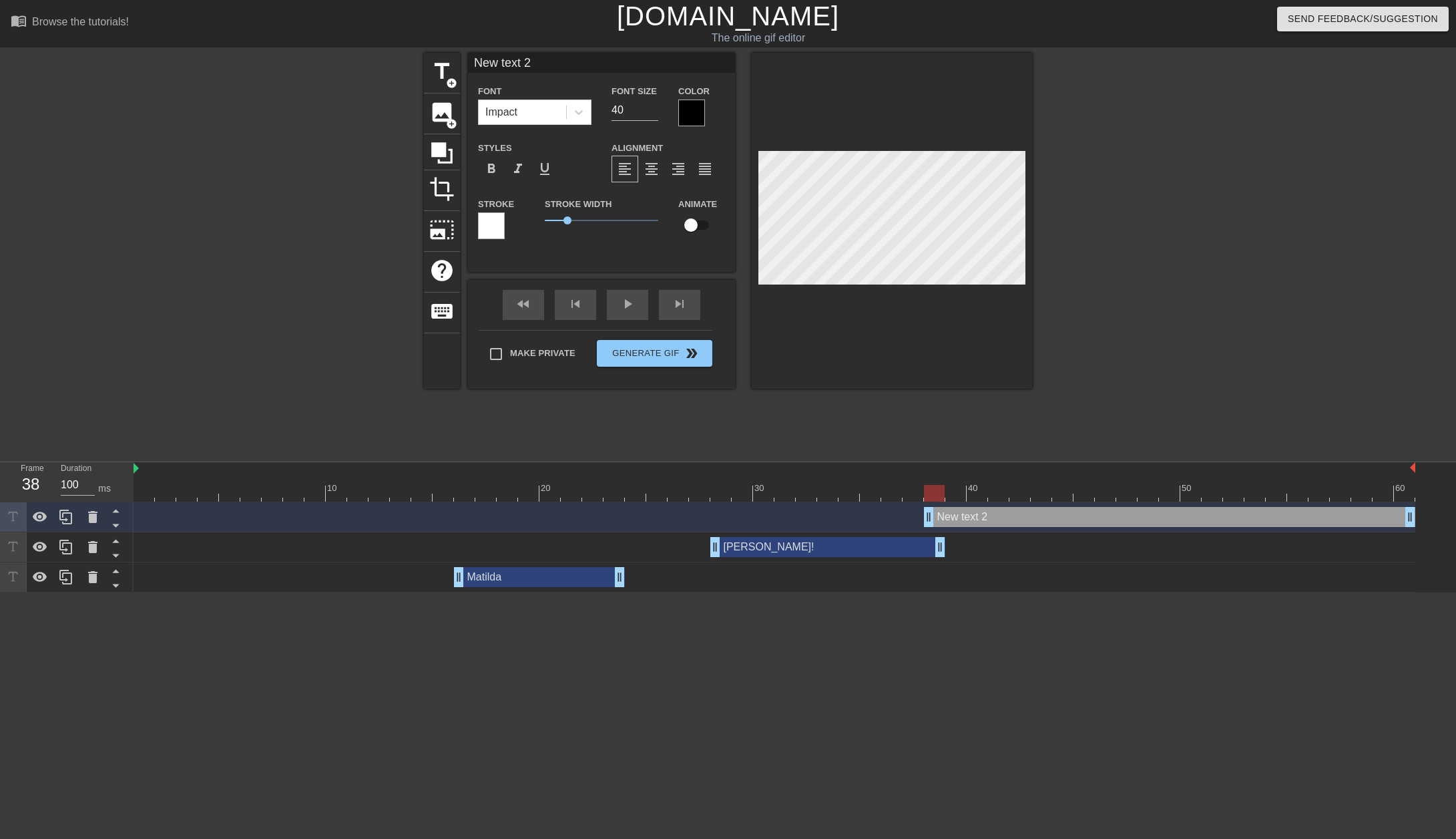
drag, startPoint x: 974, startPoint y: 511, endPoint x: 1004, endPoint y: 509, distance: 30.1
click at [1004, 509] on div "New text 2 drag_handle drag_handle" at bounding box center [1169, 516] width 491 height 20
drag, startPoint x: 932, startPoint y: 519, endPoint x: 1012, endPoint y: 501, distance: 82.0
click at [1012, 501] on div "10 20 30 40 50 60 New text 2 drag_handle drag_handle [PERSON_NAME]! drag_handle…" at bounding box center [794, 527] width 1322 height 130
drag, startPoint x: 1406, startPoint y: 516, endPoint x: 1350, endPoint y: 489, distance: 62.2
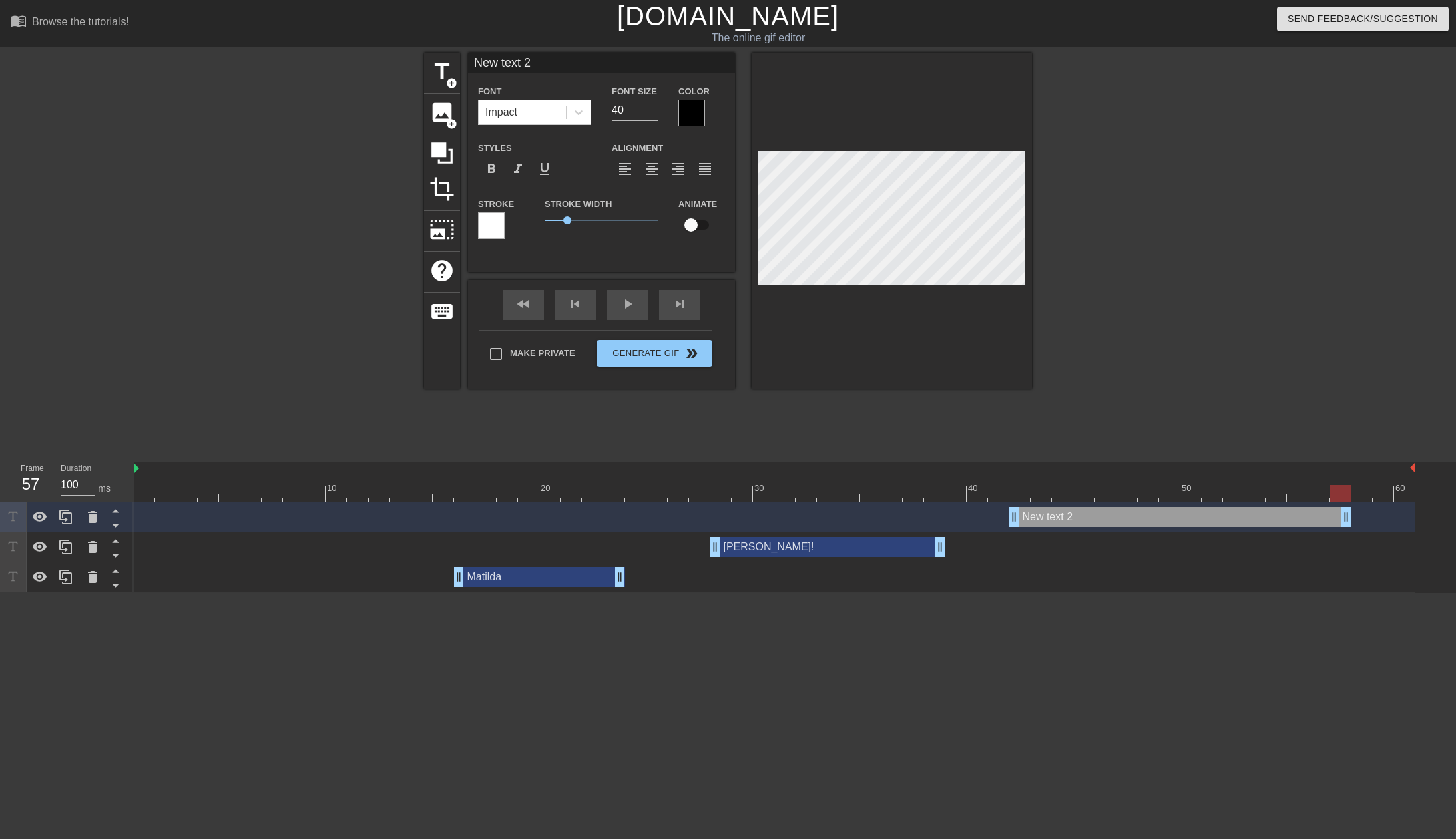
click at [1350, 489] on div "10 20 30 40 50 60 New text 2 drag_handle drag_handle [PERSON_NAME]! drag_handle…" at bounding box center [794, 527] width 1322 height 130
click at [791, 548] on div "[PERSON_NAME]! drag_handle drag_handle" at bounding box center [827, 547] width 235 height 20
type input "New 2"
type textarea "New 2"
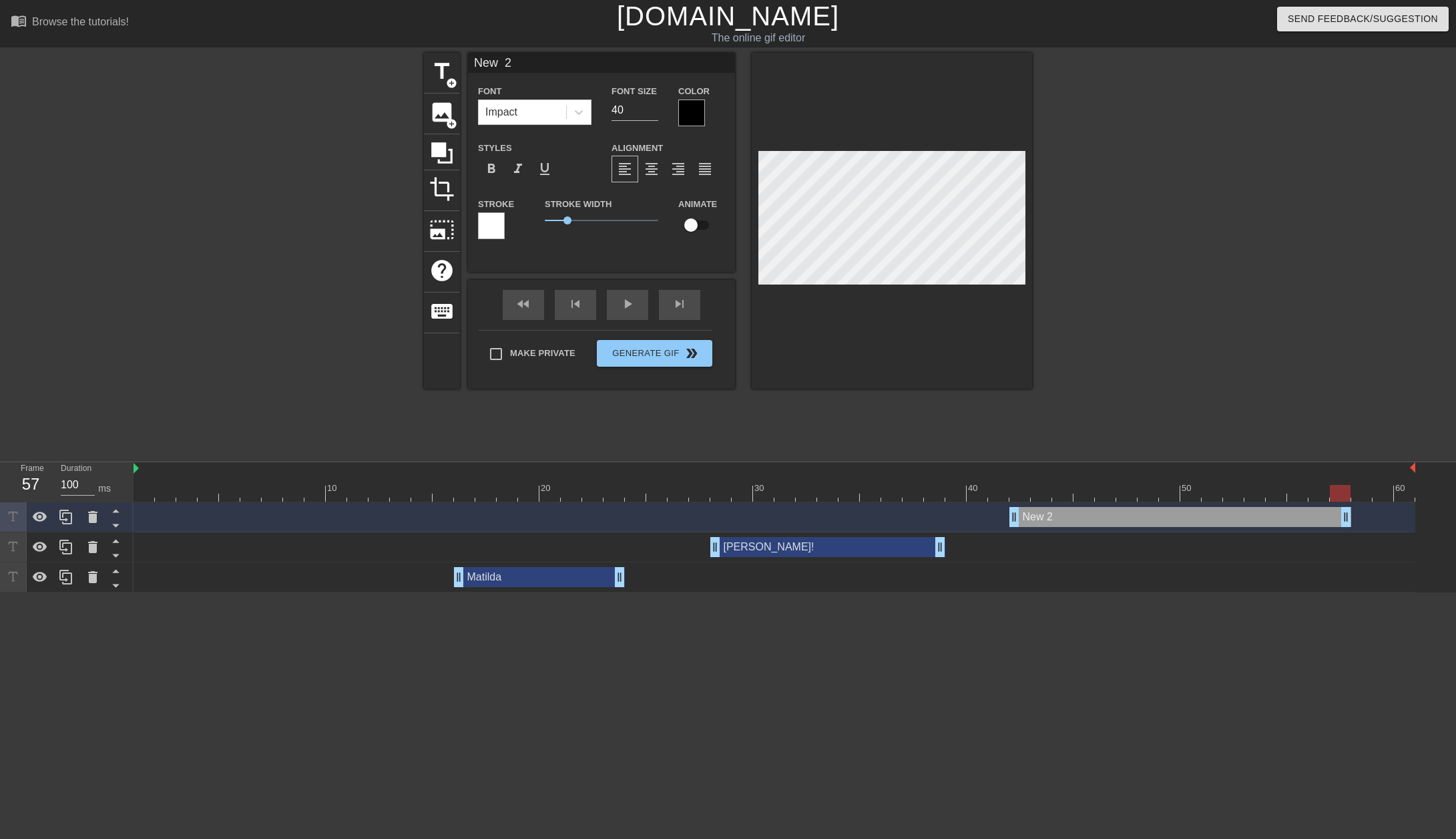
type input "New 2"
type textarea "New 2"
type input "New"
type textarea "New"
type input "New"
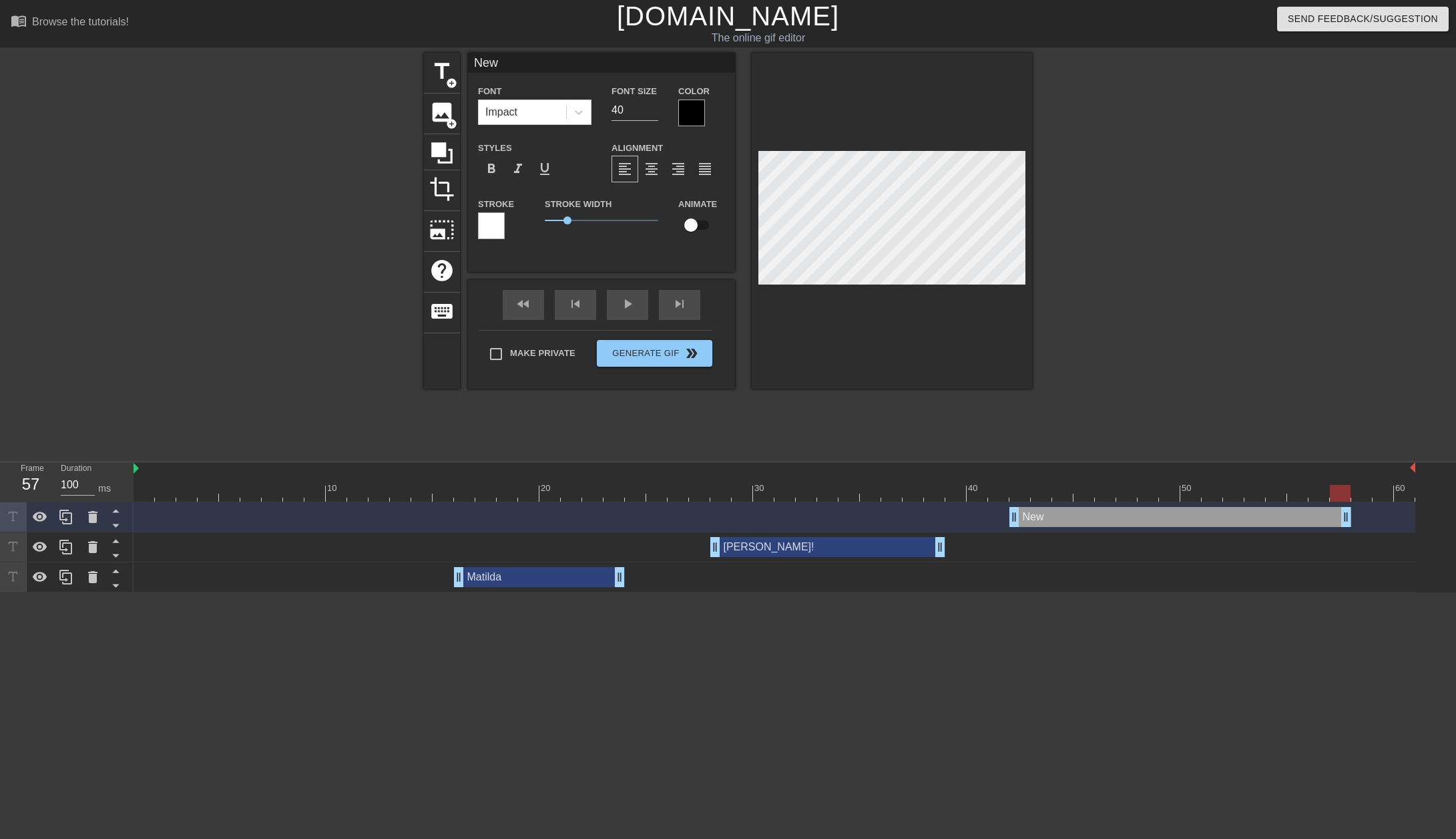
type textarea "New"
type input "Ne"
type textarea "Ne"
type input "N"
type textarea "N"
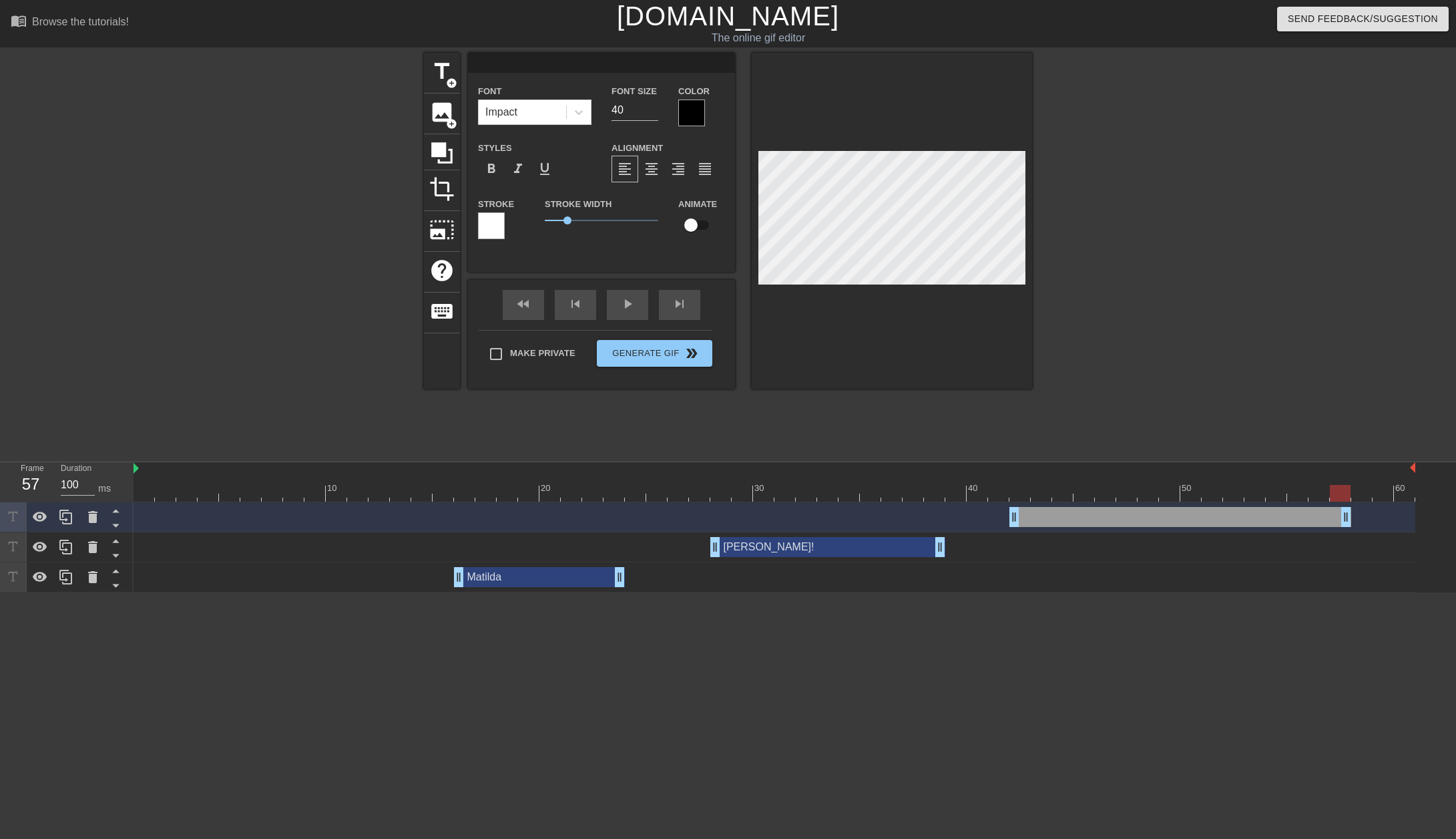
scroll to position [2, 1]
type input "M"
type textarea "M"
type input "MA"
type textarea "MA"
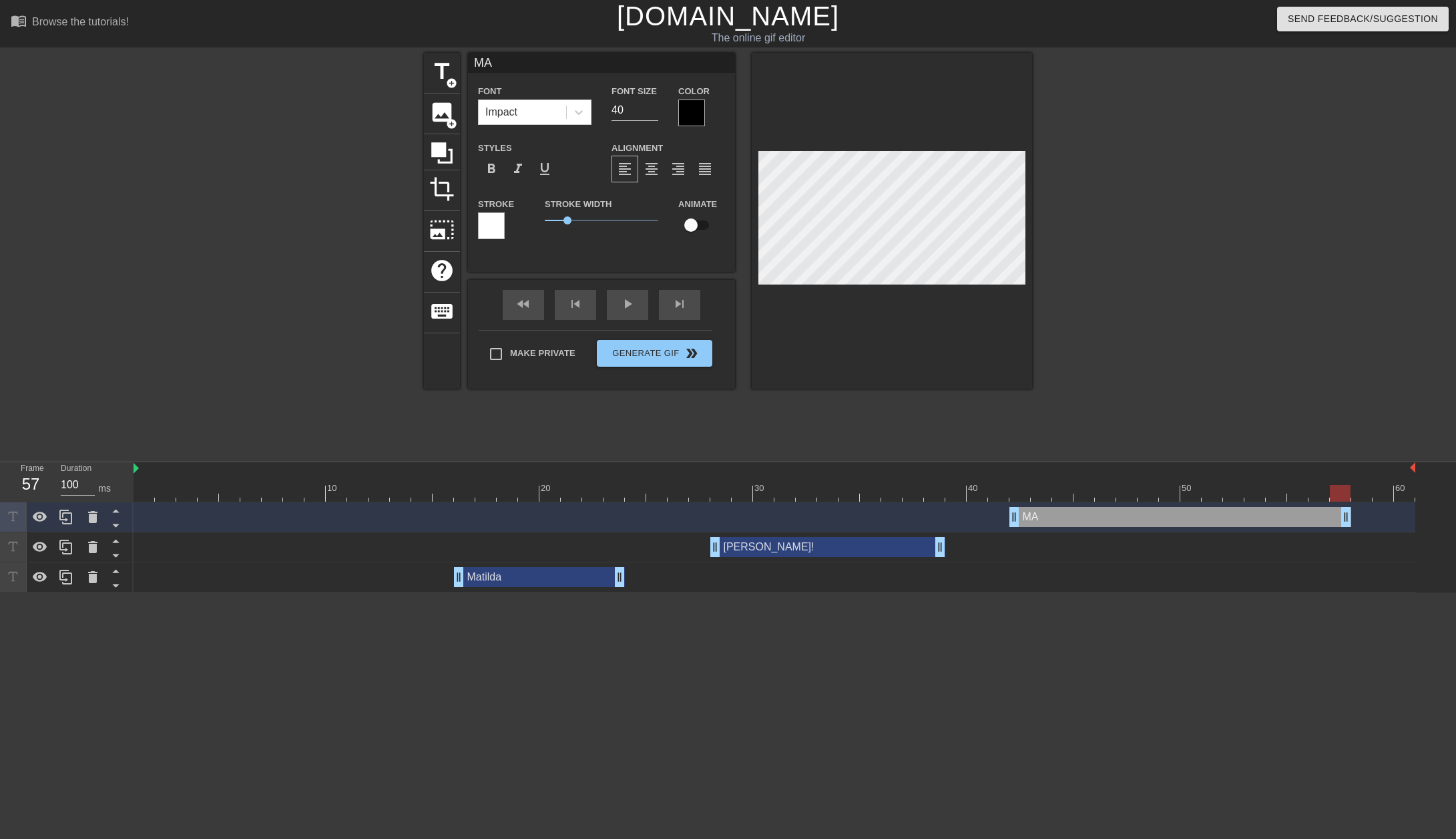
type input "MAT"
type textarea "MAT"
type input "MATI"
type textarea "MATI"
type input "MATIL"
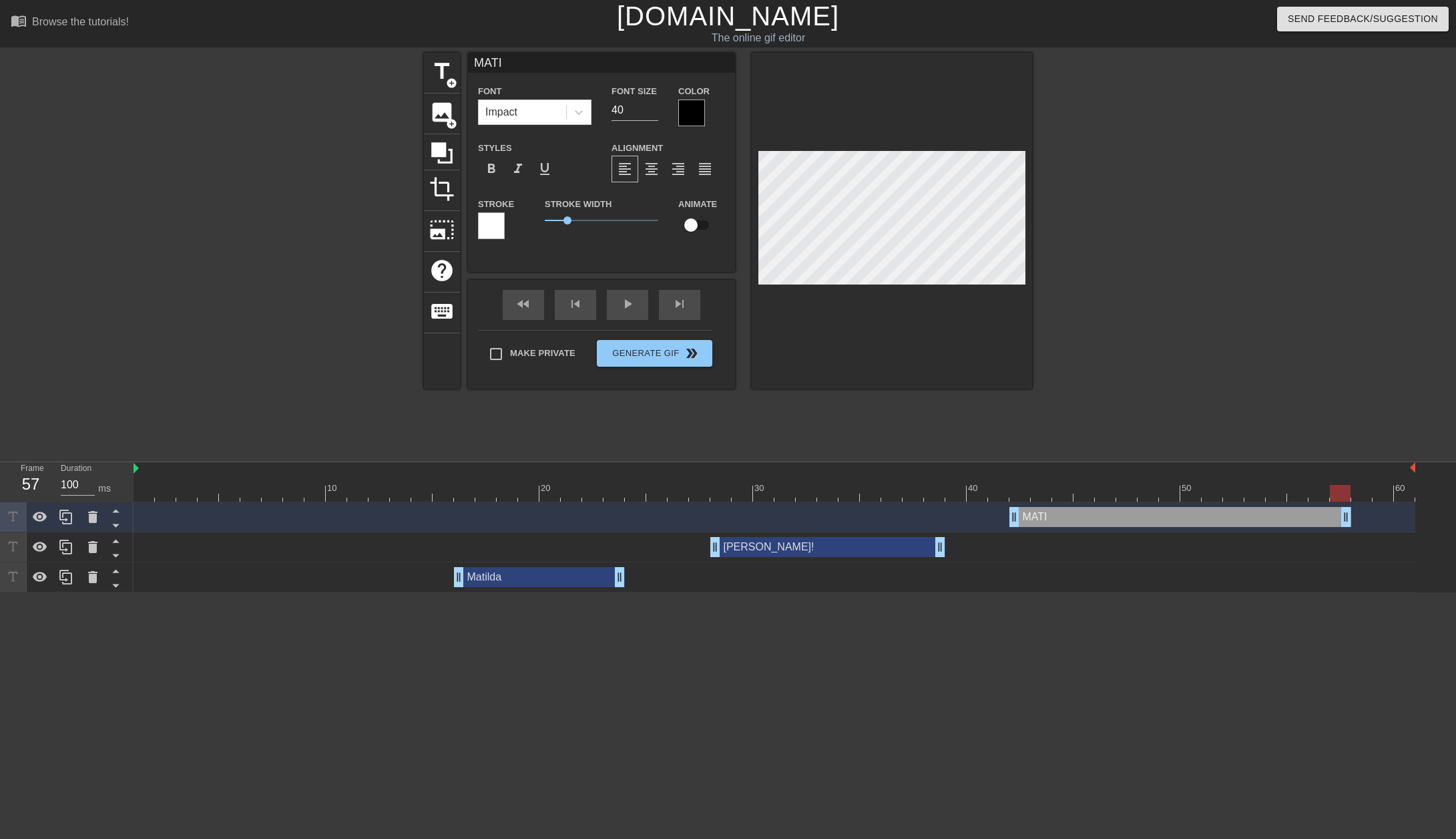
type textarea "MATIL"
type input "MATILD"
type textarea "MATILD"
type input "MATILDA"
type textarea "MATILDA"
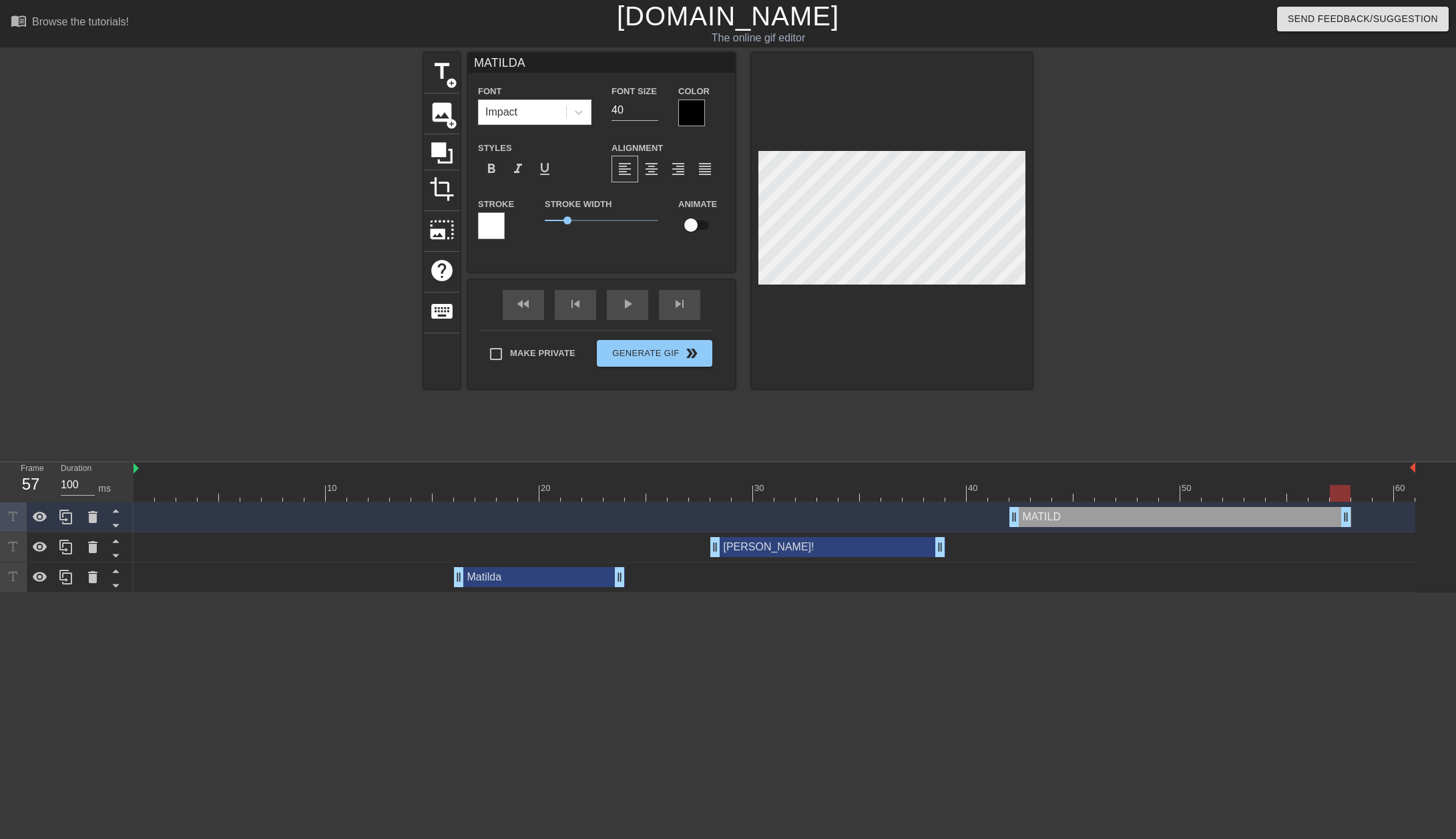
scroll to position [2, 4]
type input "[PERSON_NAME]!"
type textarea "[PERSON_NAME]!"
type input "[PERSON_NAME]!!"
type textarea "[PERSON_NAME]!!"
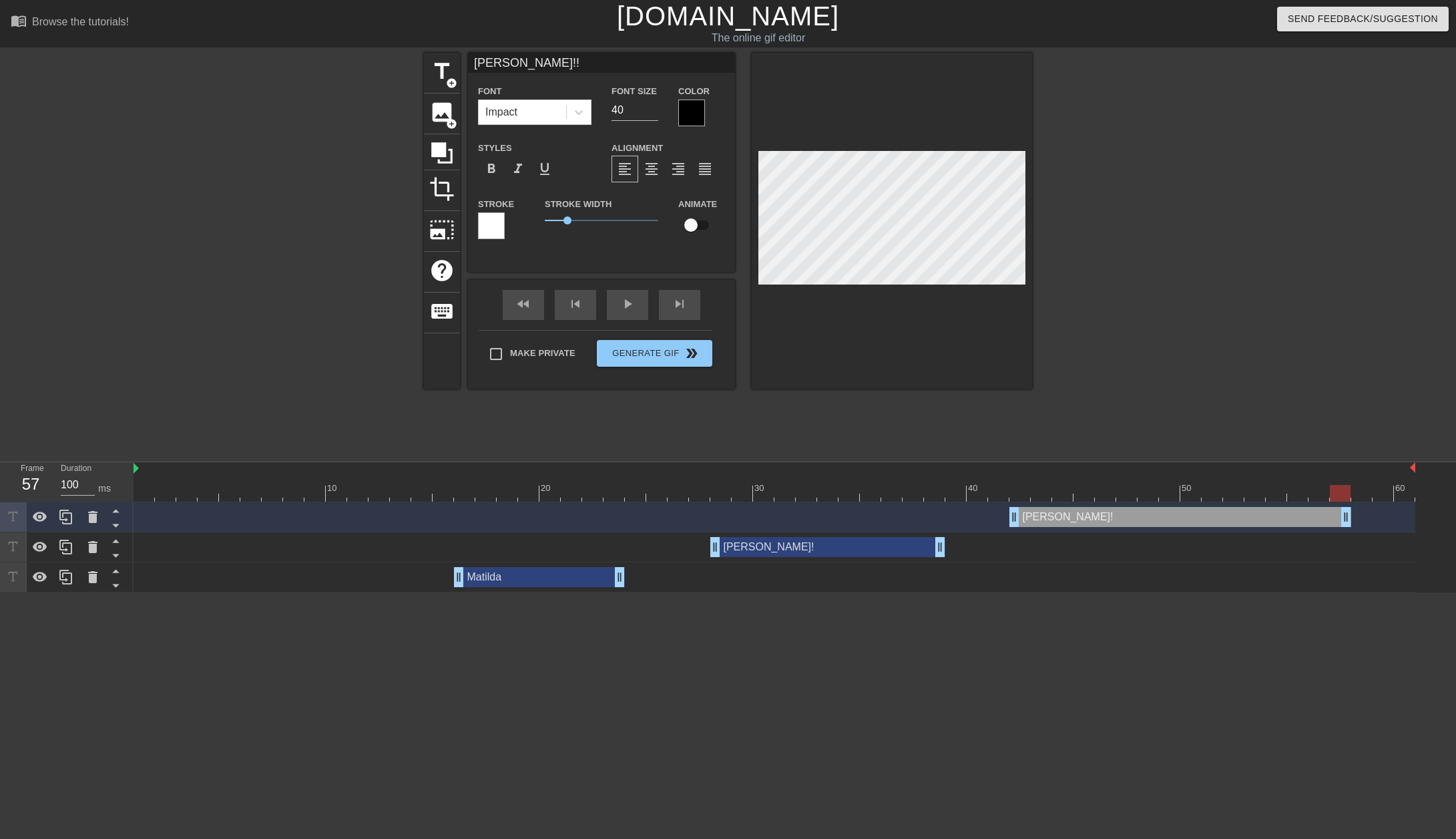
type input "[PERSON_NAME]!!!"
type textarea "[PERSON_NAME]!!!"
click at [1222, 296] on div at bounding box center [1148, 253] width 200 height 401
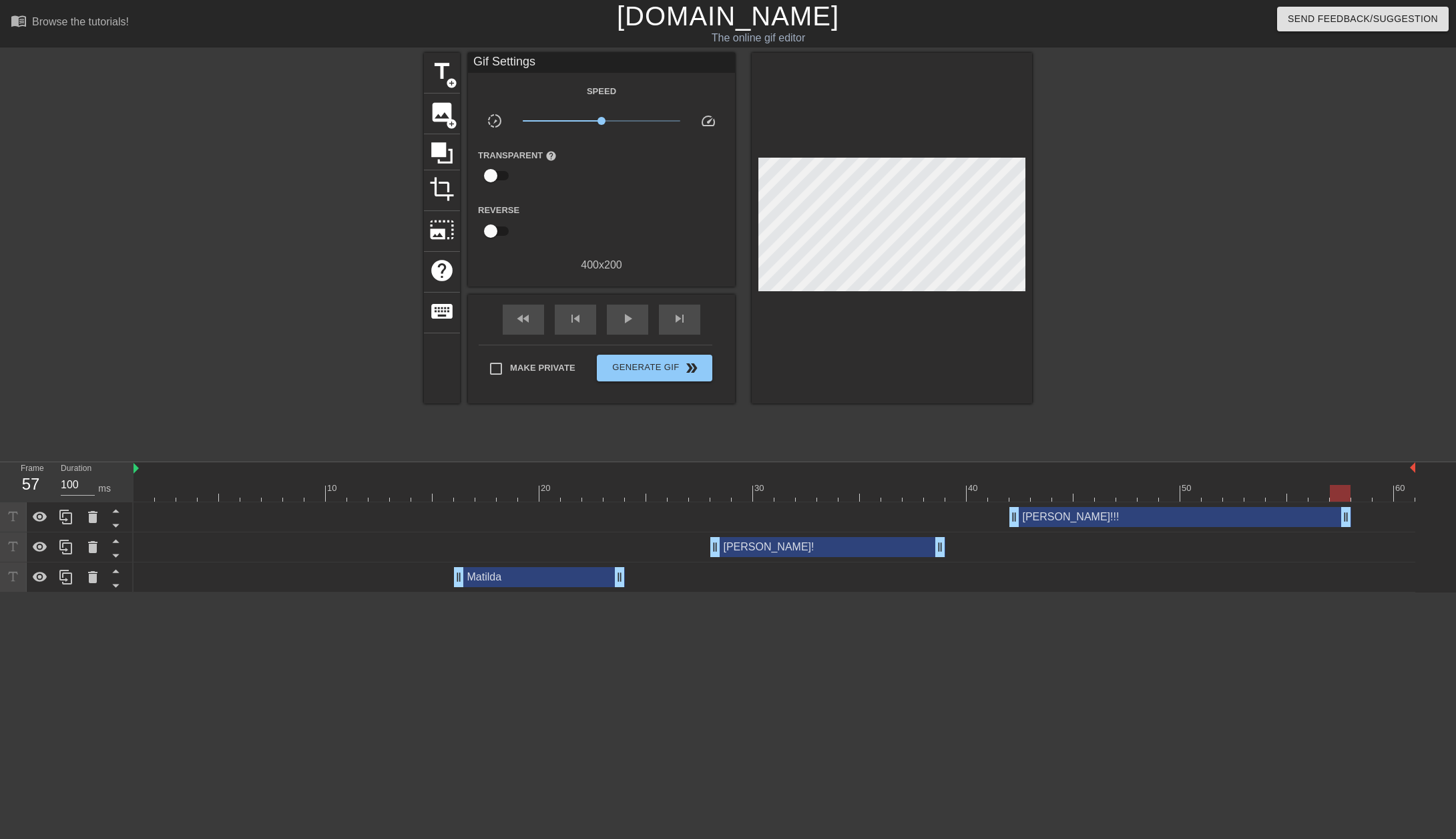
click at [1167, 519] on div "[PERSON_NAME]!!! drag_handle drag_handle" at bounding box center [1181, 516] width 342 height 20
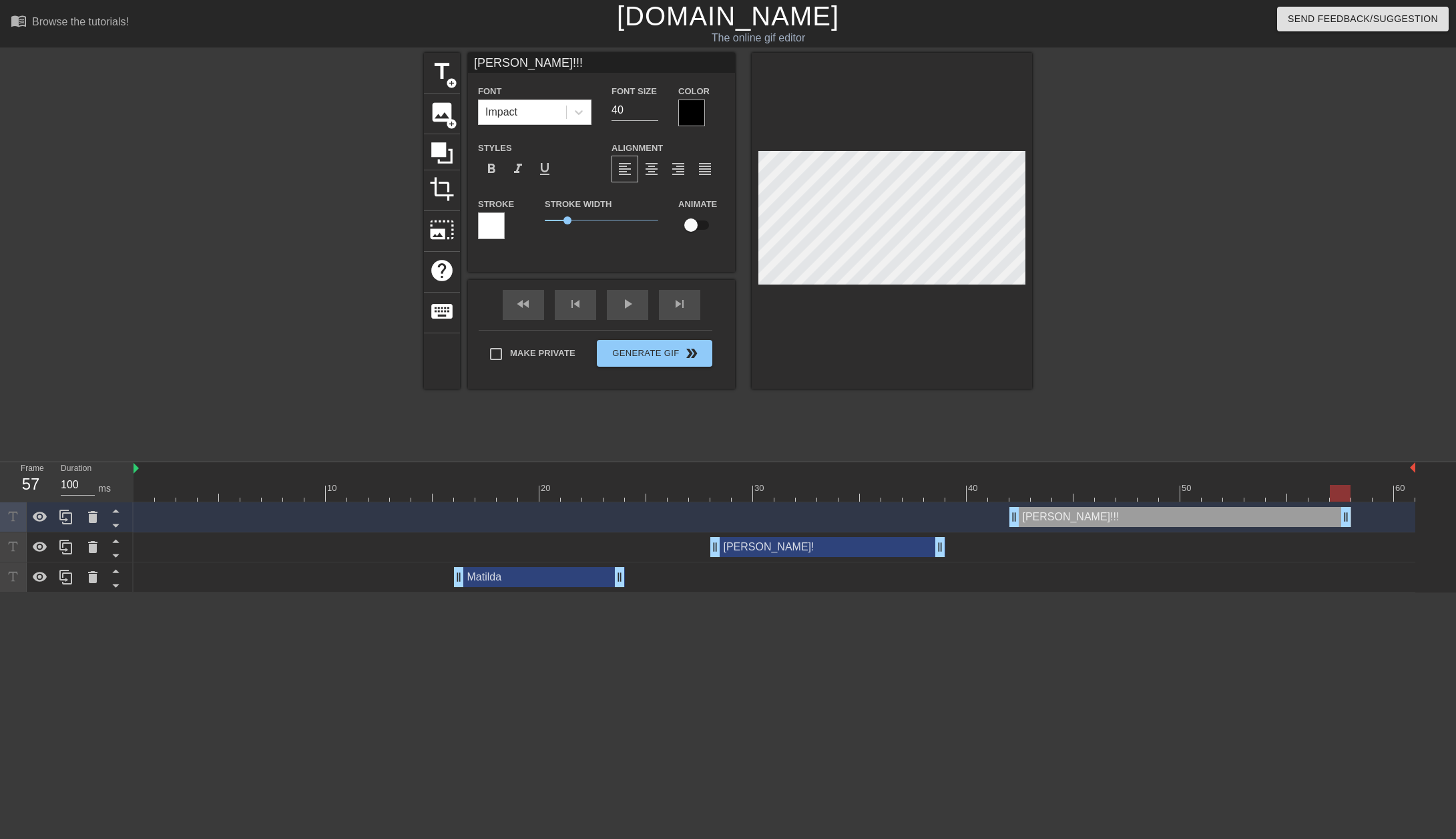
drag, startPoint x: 1347, startPoint y: 516, endPoint x: 1355, endPoint y: 519, distance: 8.5
click at [1355, 519] on div "[PERSON_NAME]!!! drag_handle drag_handle" at bounding box center [775, 516] width 1282 height 20
click at [1351, 520] on div "[PERSON_NAME]!!! drag_handle drag_handle" at bounding box center [775, 516] width 1282 height 20
click at [1326, 592] on html "menu_book Browse the tutorials! [DOMAIN_NAME] The online gif editor Send Feedba…" at bounding box center [728, 296] width 1456 height 592
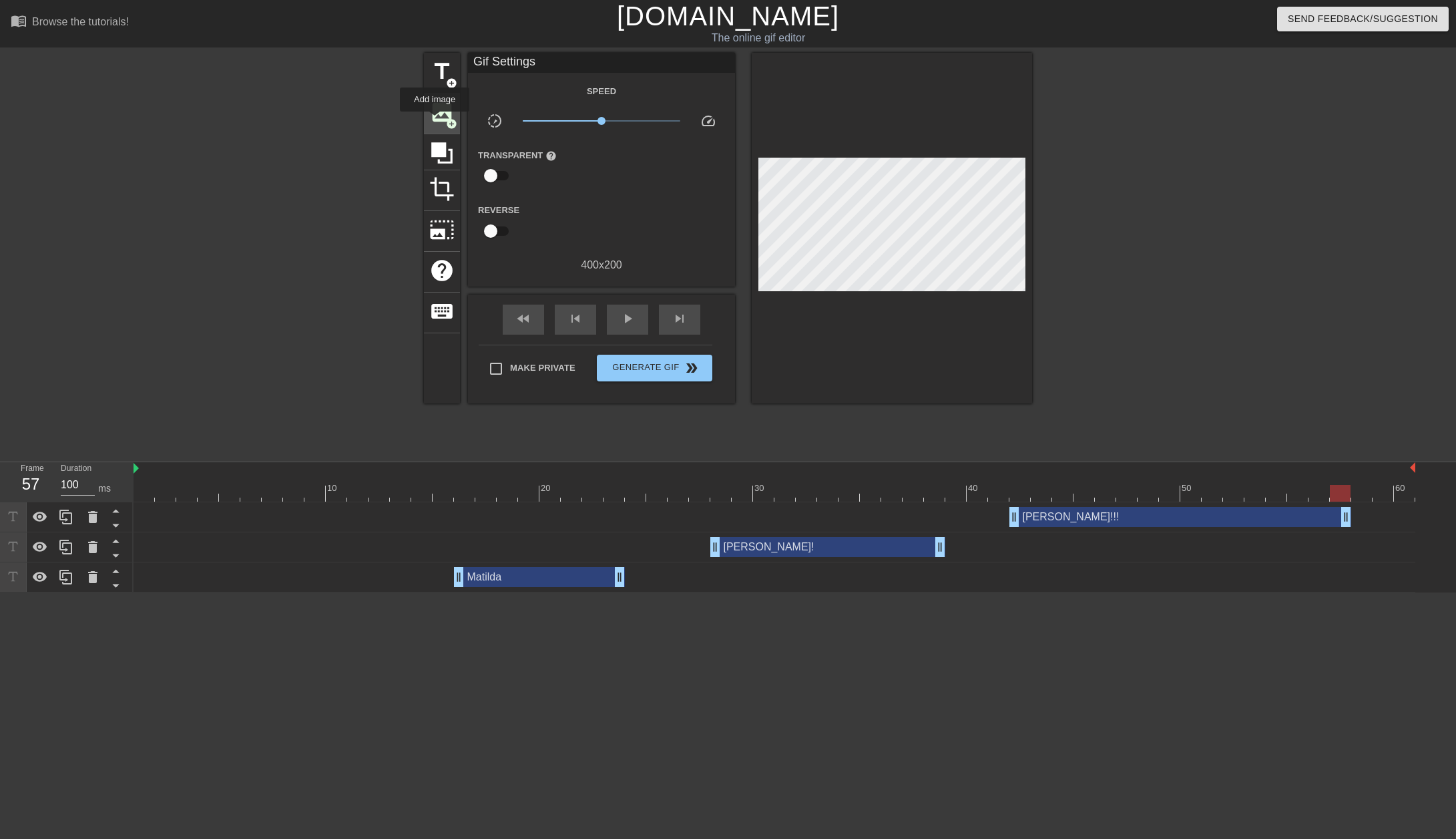
click at [435, 121] on span "image" at bounding box center [442, 112] width 26 height 26
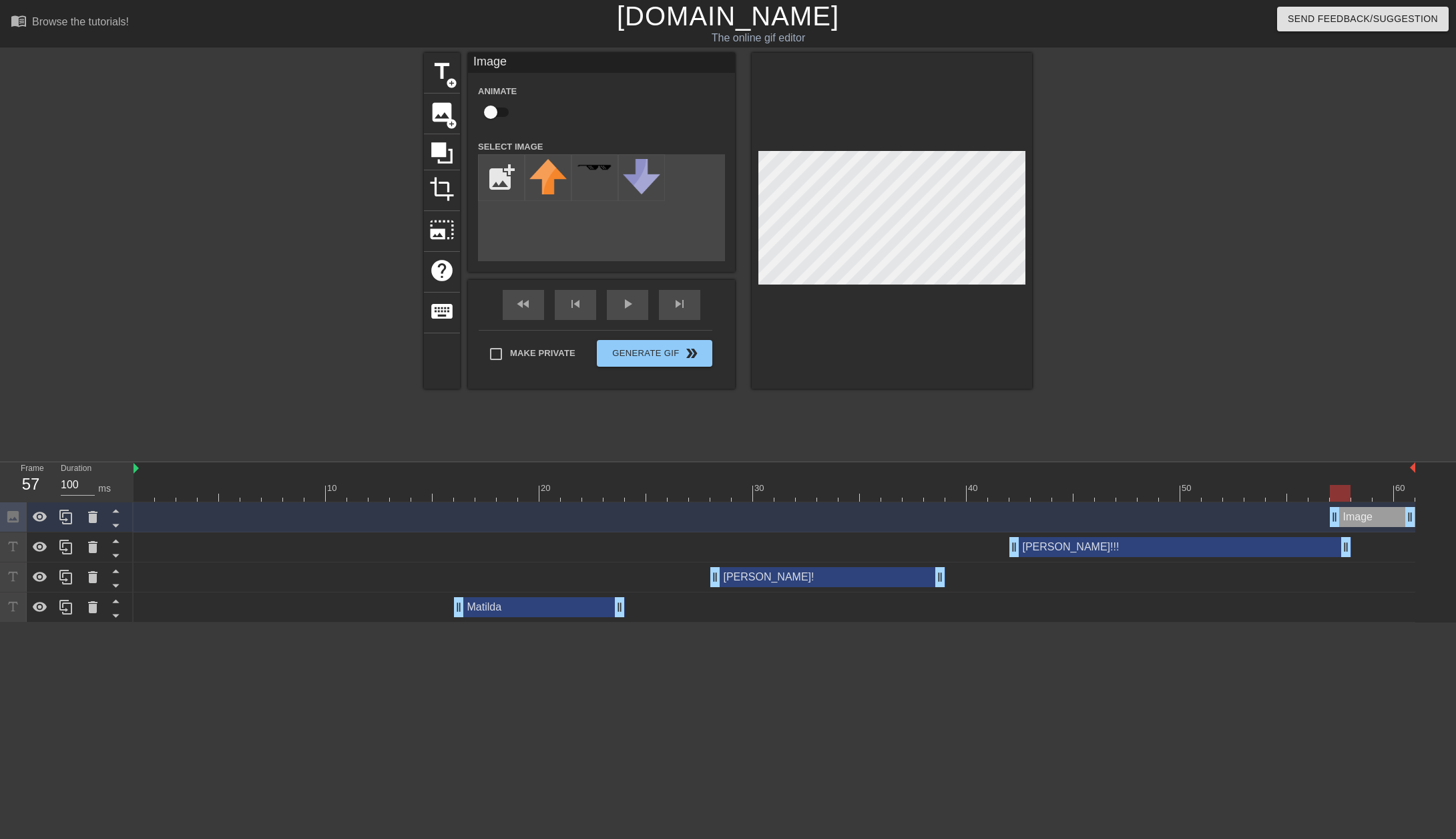
click at [592, 230] on div "add_photo_alternate" at bounding box center [601, 207] width 247 height 107
click at [522, 179] on input "file" at bounding box center [501, 178] width 46 height 46
type input "C:\fakepath\Screenshot [DATE] 095748.png"
click at [551, 178] on img at bounding box center [548, 173] width 37 height 30
drag, startPoint x: 1355, startPoint y: 511, endPoint x: 158, endPoint y: 545, distance: 1197.5
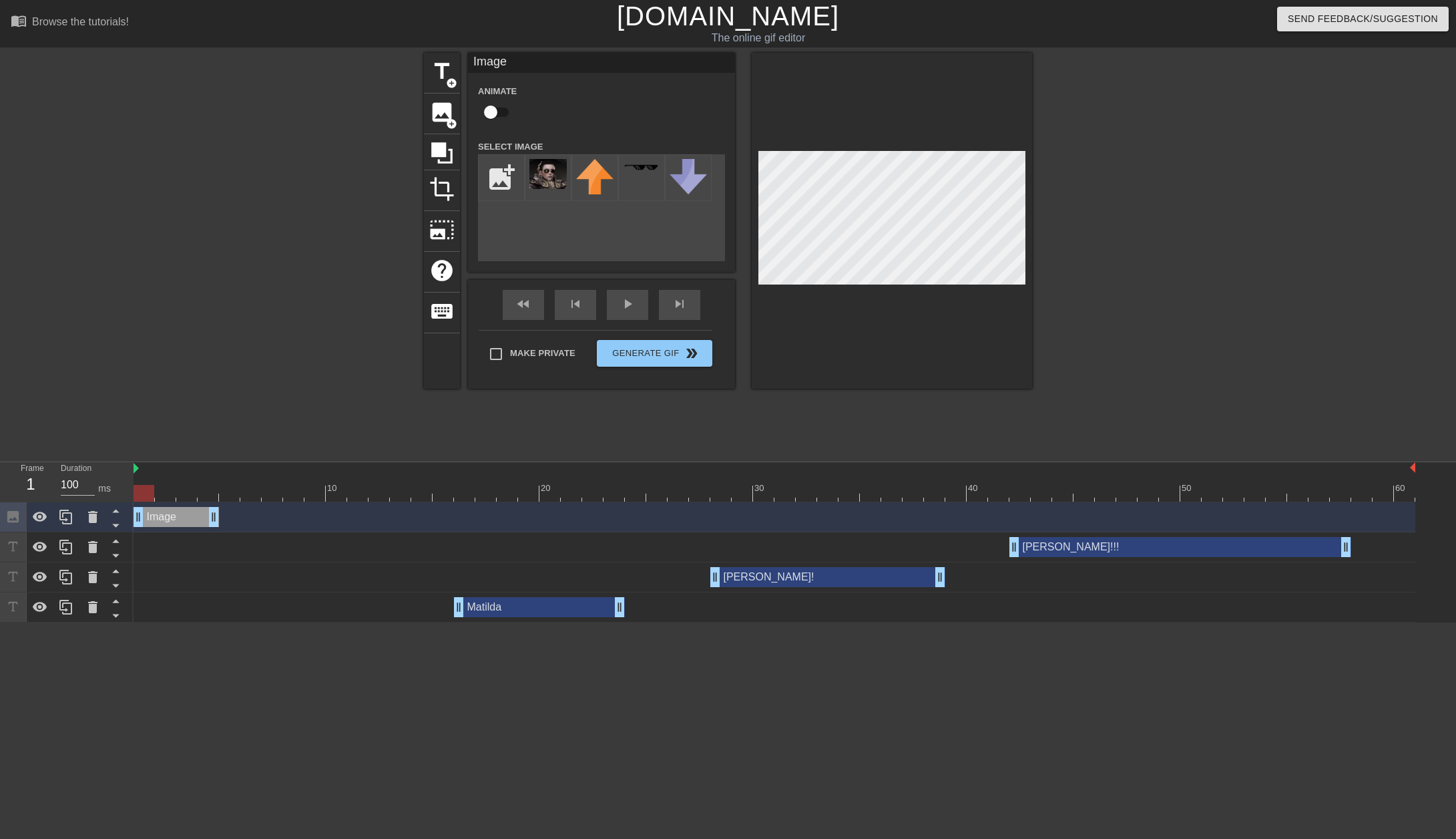
click at [158, 545] on div "Image drag_handle drag_handle [PERSON_NAME]!!! drag_handle drag_handle [PERSON_…" at bounding box center [794, 563] width 1322 height 120
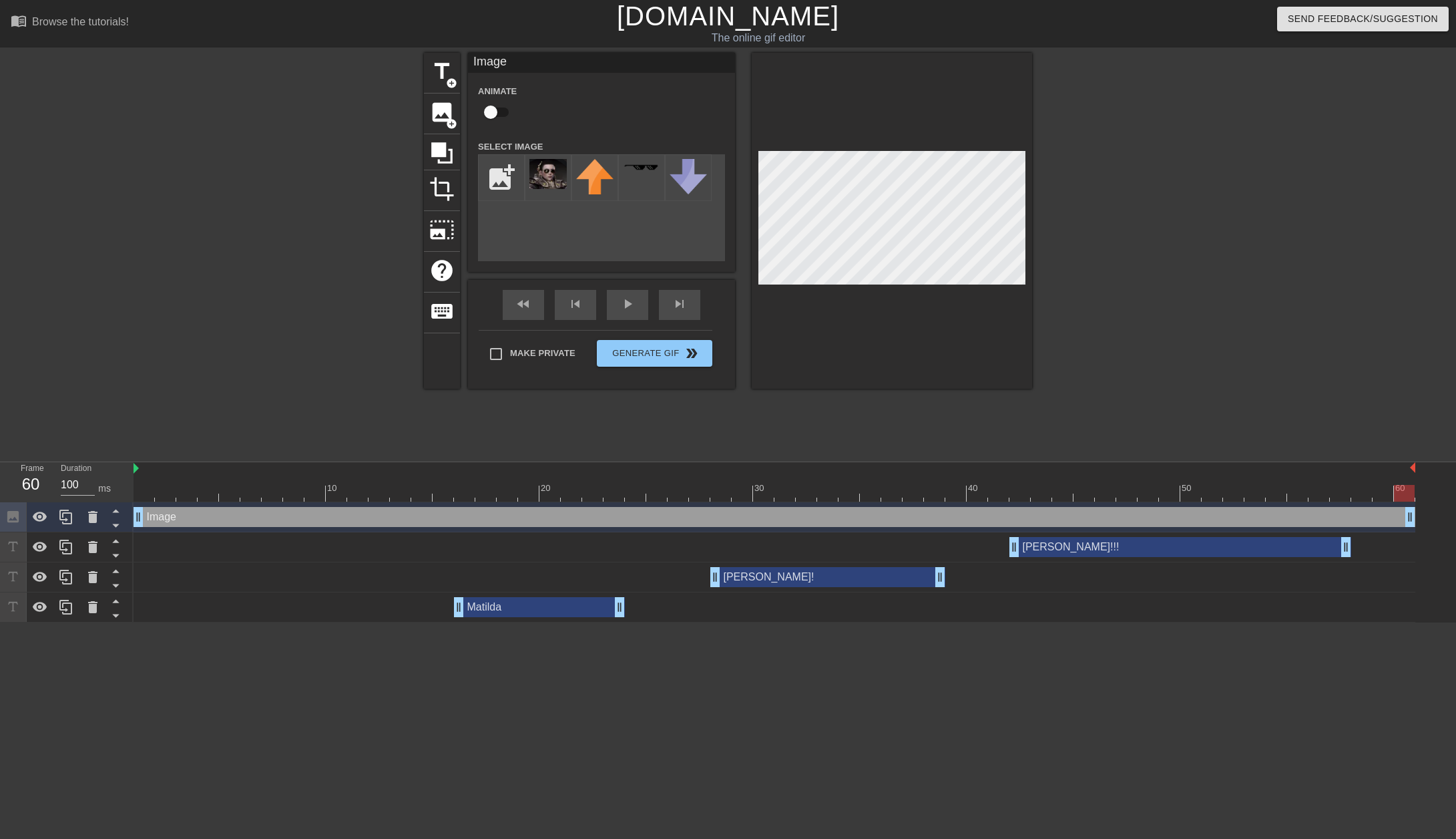
drag, startPoint x: 214, startPoint y: 514, endPoint x: 1413, endPoint y: 466, distance: 1200.0
click at [1413, 466] on div "10 20 30 40 50 60 Image drag_handle drag_handle [PERSON_NAME]!!! drag_handle dr…" at bounding box center [794, 542] width 1322 height 160
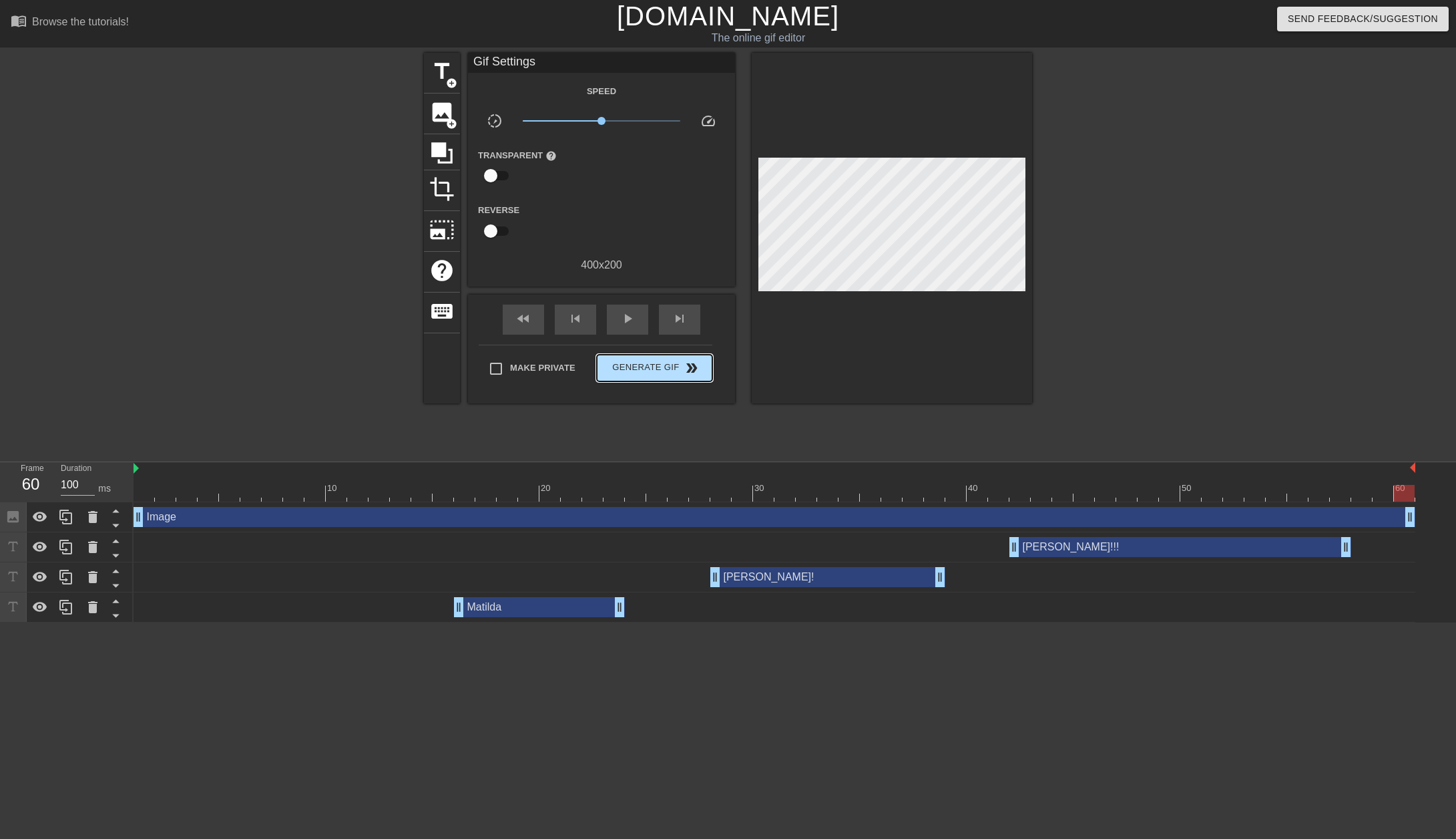
click at [657, 350] on div "Make Private Generate Gif double_arrow" at bounding box center [595, 371] width 233 height 53
click at [674, 367] on span "Generate Gif double_arrow" at bounding box center [654, 368] width 105 height 16
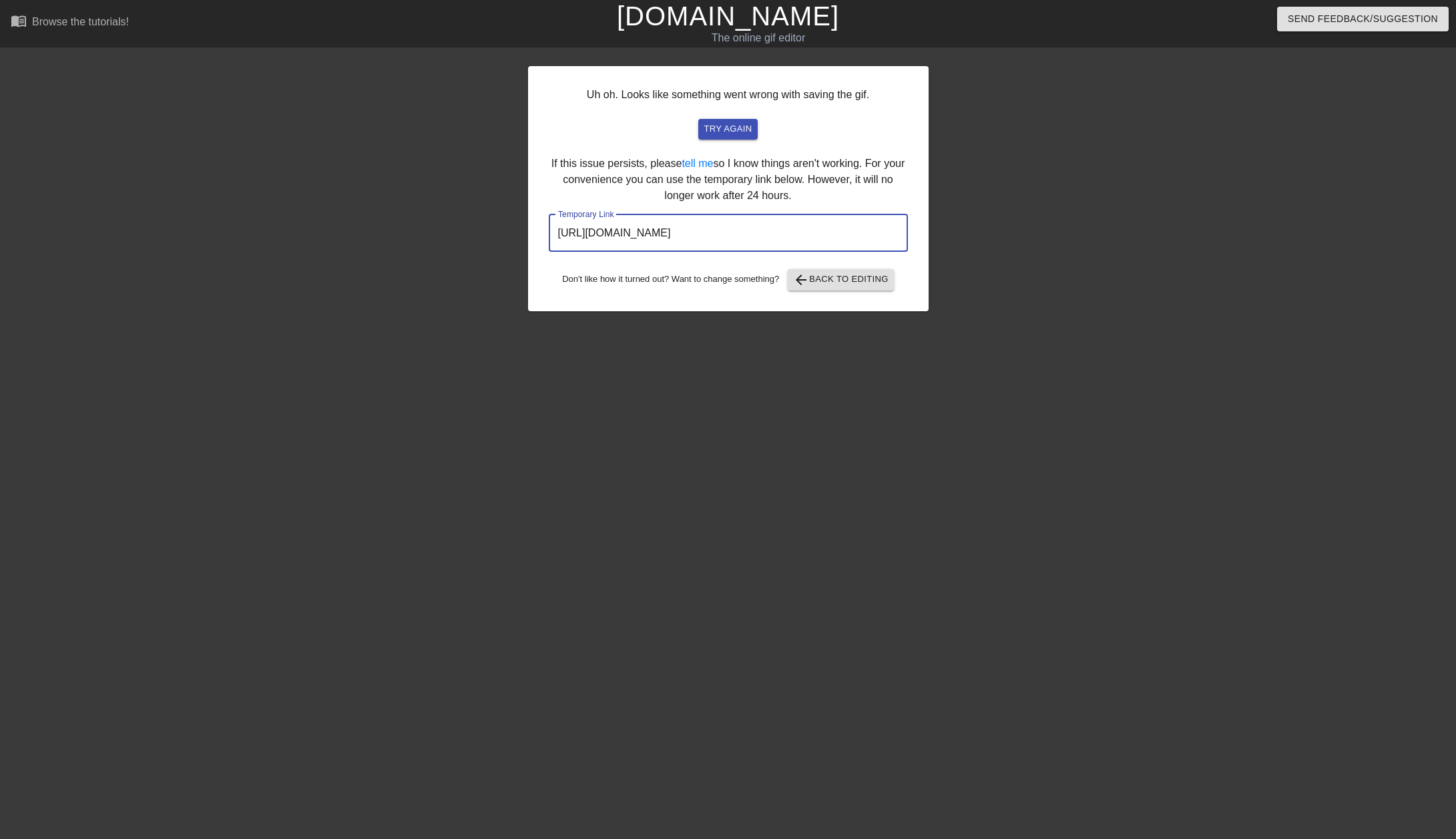
click at [838, 238] on input "[URL][DOMAIN_NAME]" at bounding box center [728, 233] width 359 height 37
click at [808, 240] on input "[URL][DOMAIN_NAME]" at bounding box center [728, 233] width 359 height 37
click at [720, 130] on span "try again" at bounding box center [727, 129] width 48 height 15
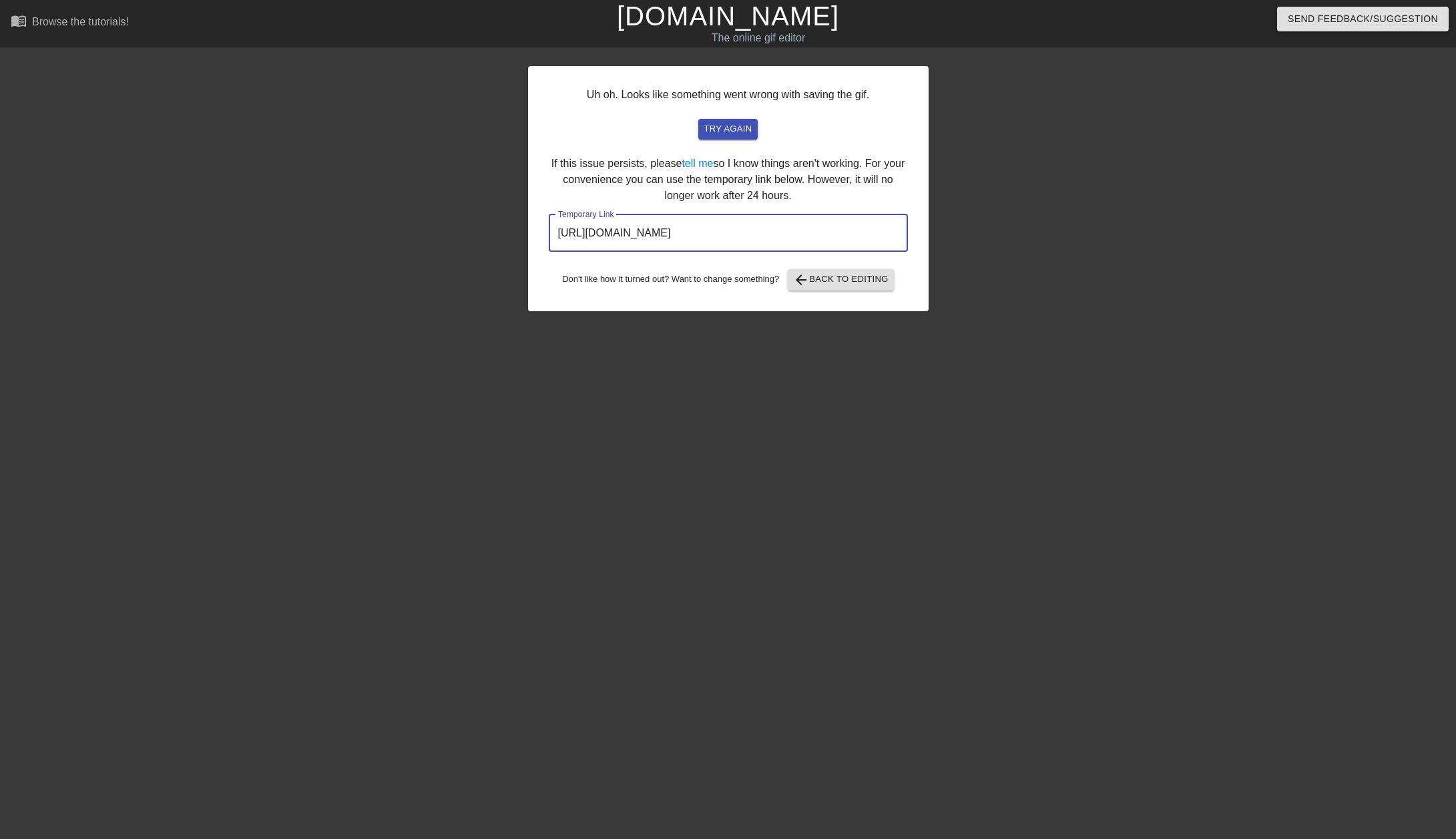
drag, startPoint x: 849, startPoint y: 238, endPoint x: 552, endPoint y: 236, distance: 297.0
click at [552, 236] on input "[URL][DOMAIN_NAME]" at bounding box center [728, 233] width 359 height 37
